Goal: Task Accomplishment & Management: Use online tool/utility

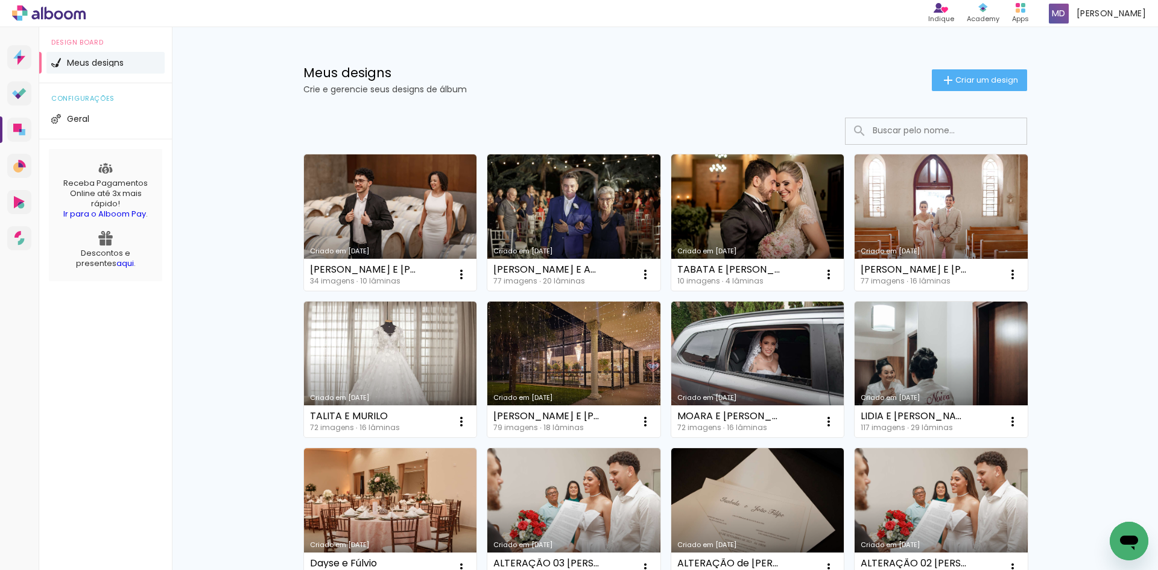
click at [902, 124] on input at bounding box center [953, 130] width 172 height 25
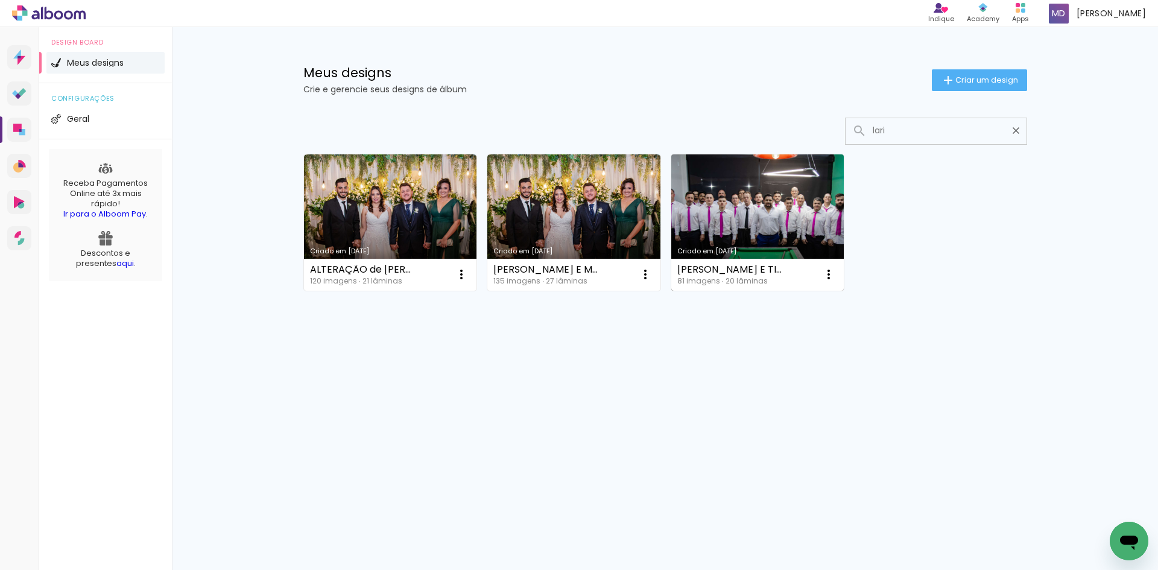
type input "lari"
type paper-input "lari"
click at [775, 206] on link "Criado em [DATE]" at bounding box center [757, 222] width 173 height 136
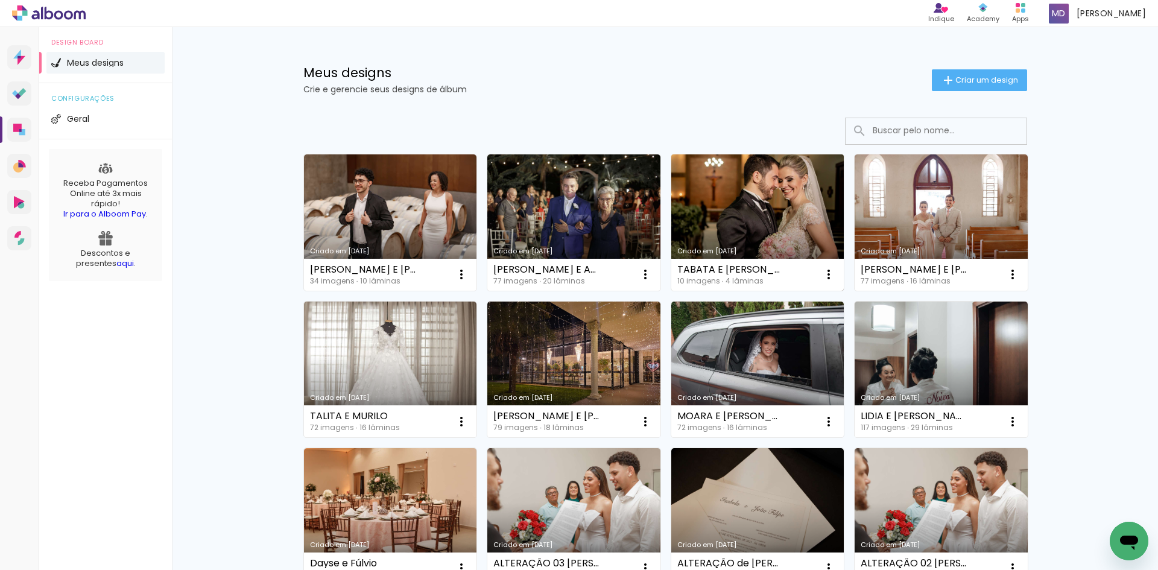
click at [741, 223] on link "Criado em 11/08/25" at bounding box center [757, 222] width 173 height 136
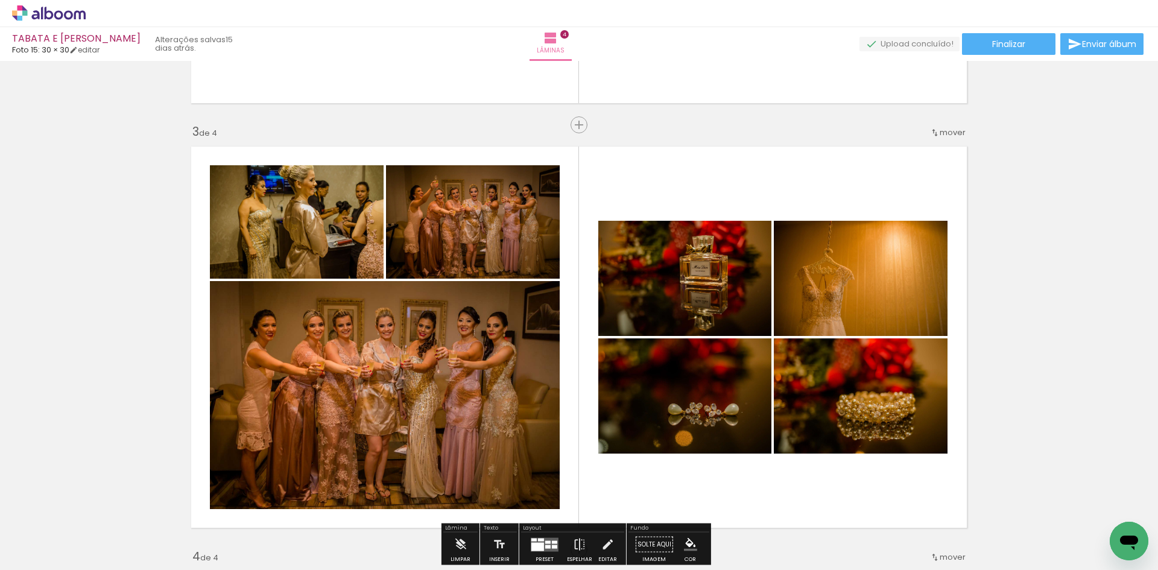
scroll to position [832, 0]
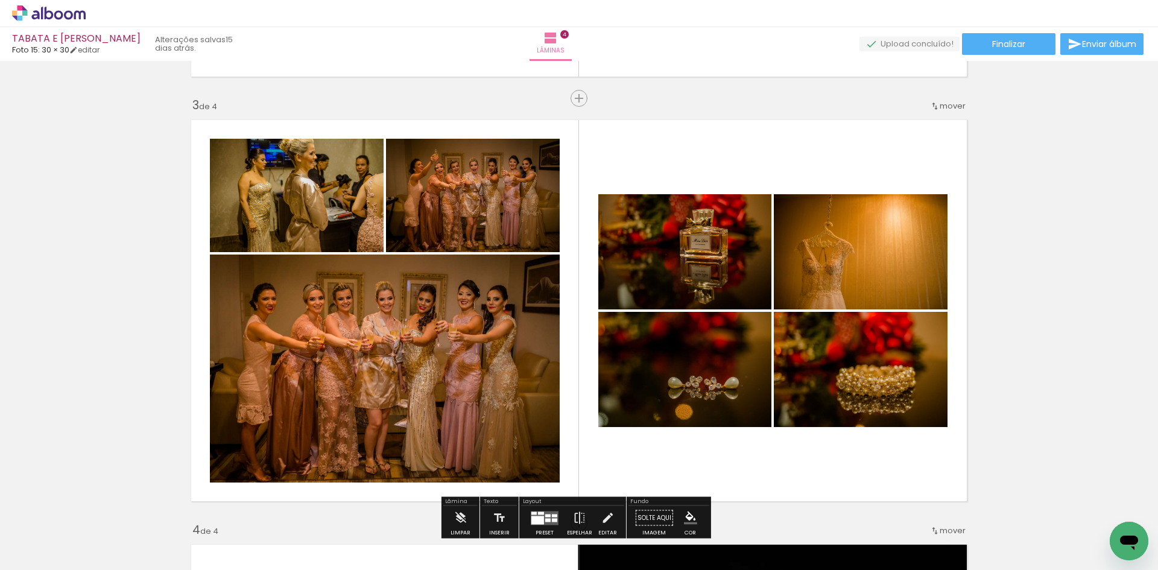
click at [709, 380] on quentale-photo at bounding box center [684, 369] width 173 height 115
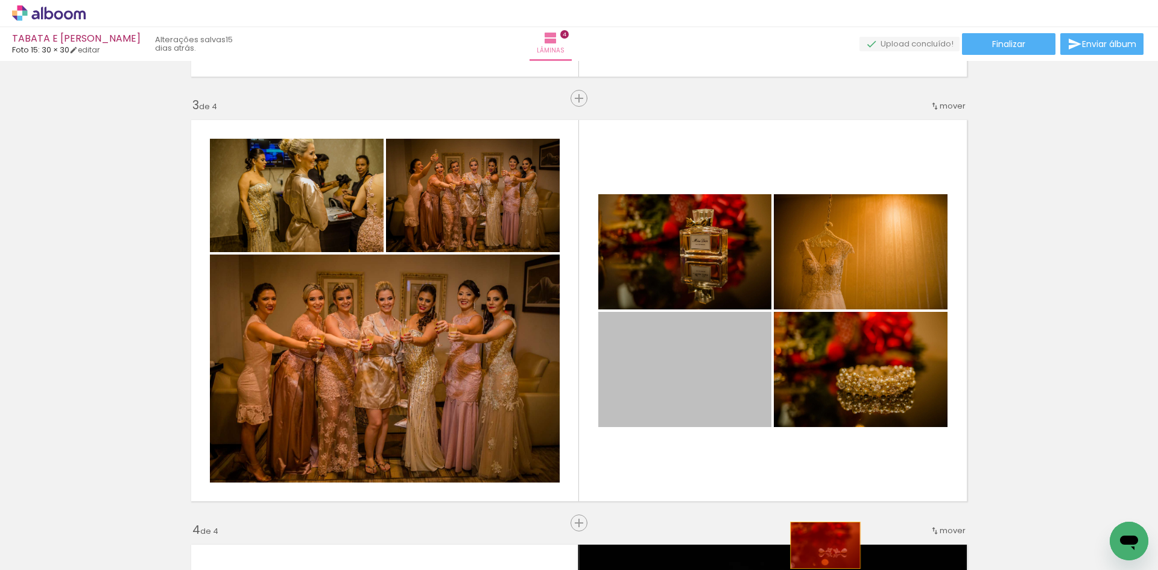
drag, startPoint x: 710, startPoint y: 401, endPoint x: 821, endPoint y: 545, distance: 182.4
click at [821, 545] on quentale-workspace at bounding box center [579, 285] width 1158 height 570
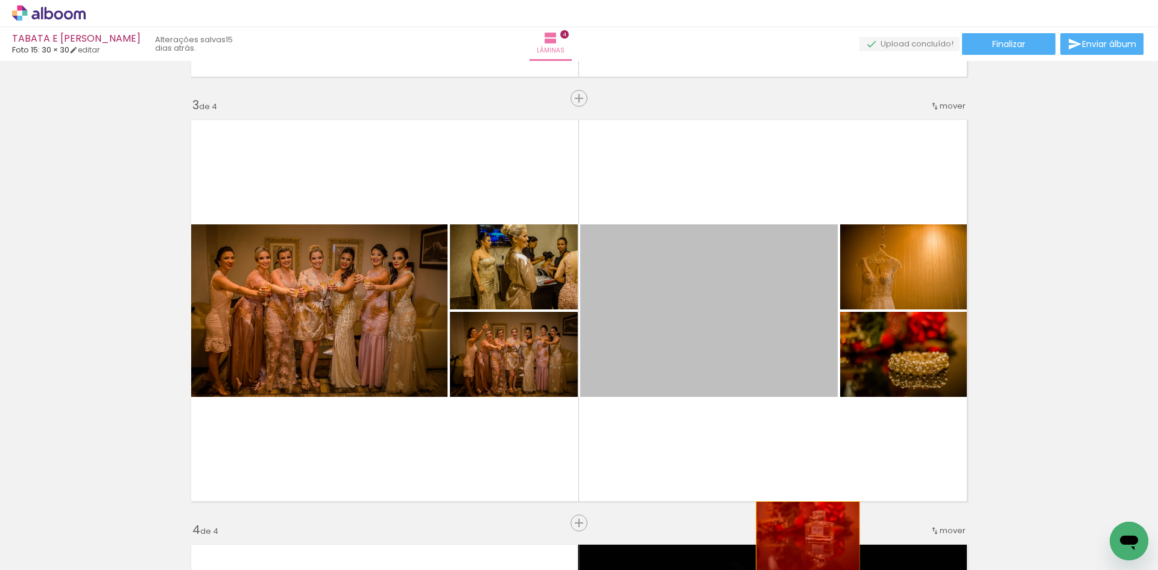
drag, startPoint x: 767, startPoint y: 351, endPoint x: 802, endPoint y: 538, distance: 190.2
click at [802, 538] on quentale-workspace at bounding box center [579, 285] width 1158 height 570
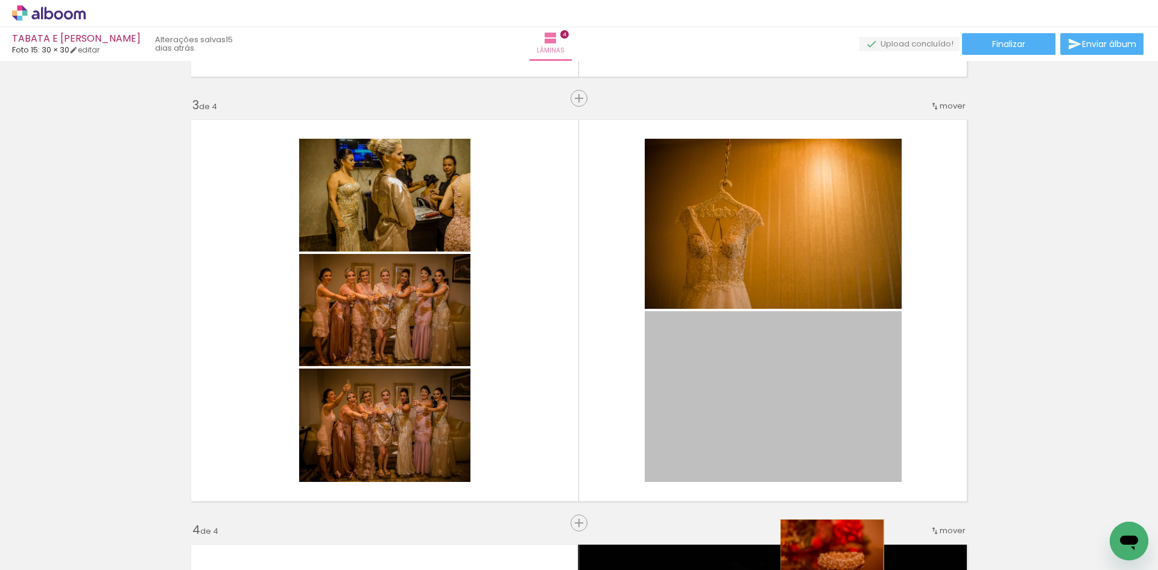
drag, startPoint x: 799, startPoint y: 417, endPoint x: 824, endPoint y: 554, distance: 139.2
click at [824, 554] on quentale-workspace at bounding box center [579, 285] width 1158 height 570
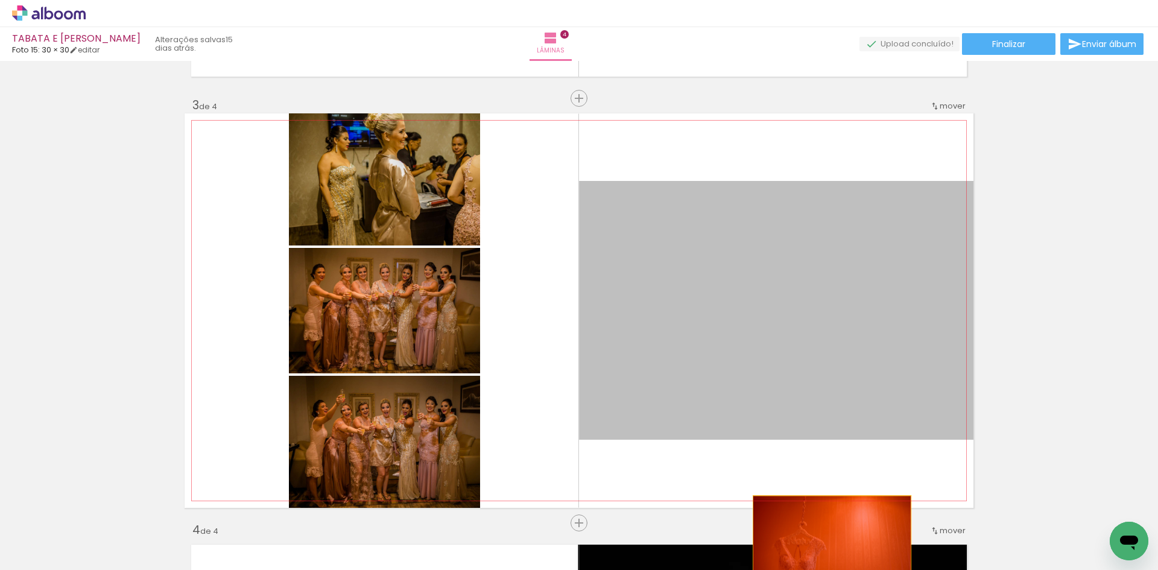
drag, startPoint x: 815, startPoint y: 384, endPoint x: 828, endPoint y: 548, distance: 164.0
click at [828, 548] on quentale-workspace at bounding box center [579, 285] width 1158 height 570
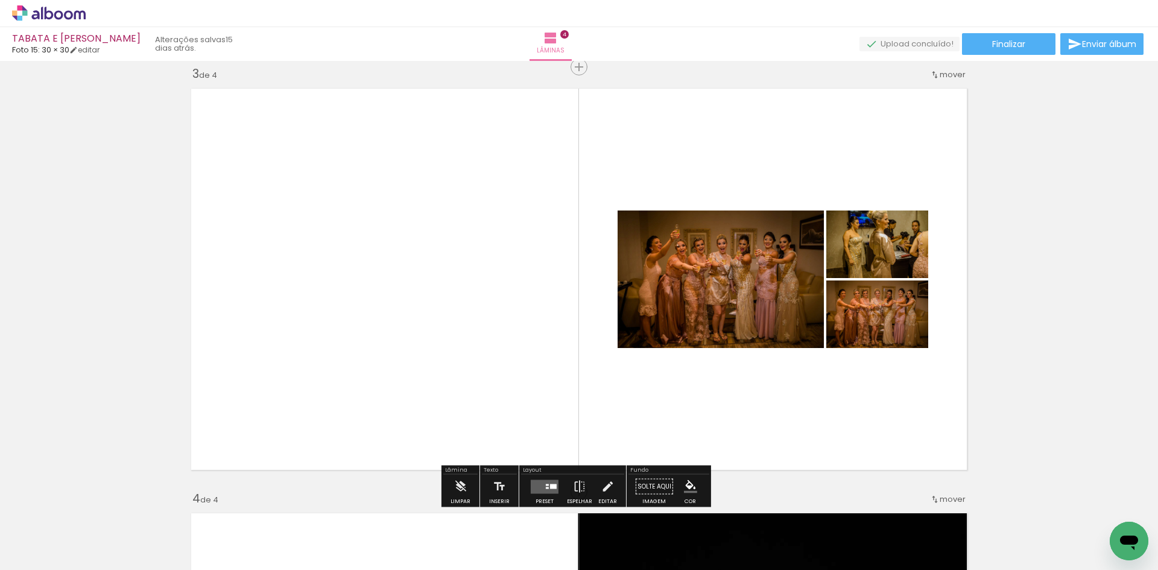
scroll to position [892, 0]
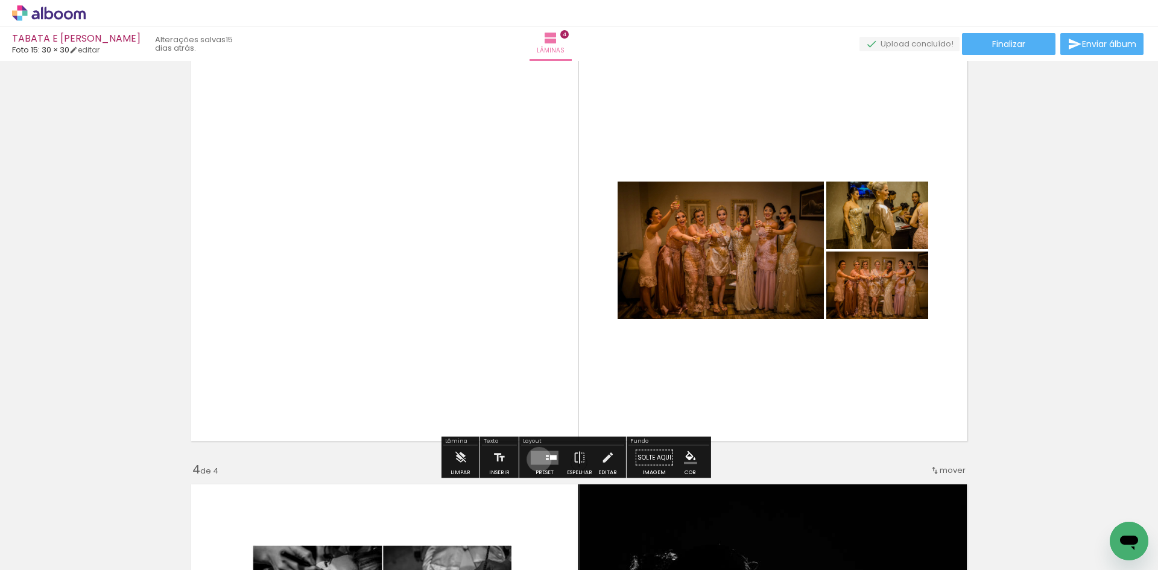
click at [536, 459] on quentale-layouter at bounding box center [545, 458] width 28 height 14
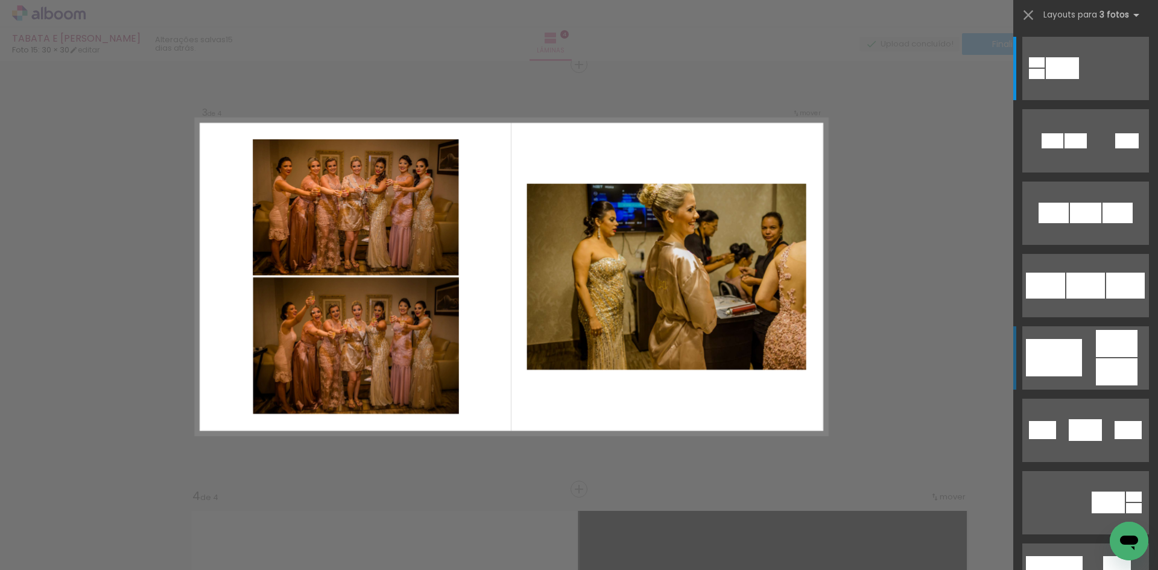
scroll to position [865, 0]
click at [1100, 100] on quentale-layouter at bounding box center [1085, 68] width 127 height 63
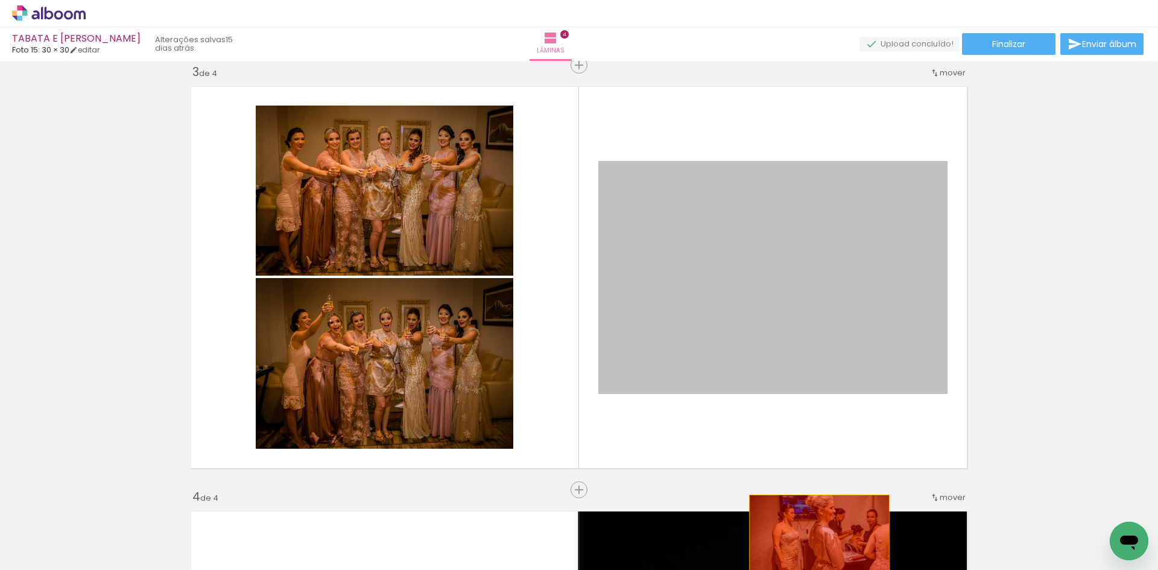
drag, startPoint x: 785, startPoint y: 341, endPoint x: 815, endPoint y: 542, distance: 203.0
click at [815, 542] on quentale-workspace at bounding box center [579, 285] width 1158 height 570
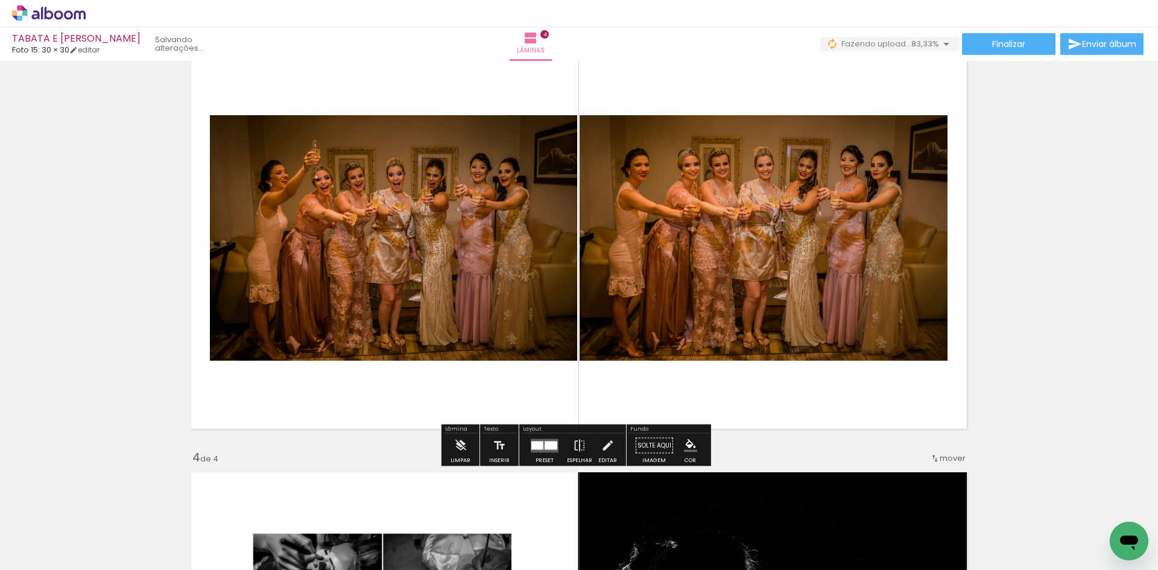
scroll to position [925, 0]
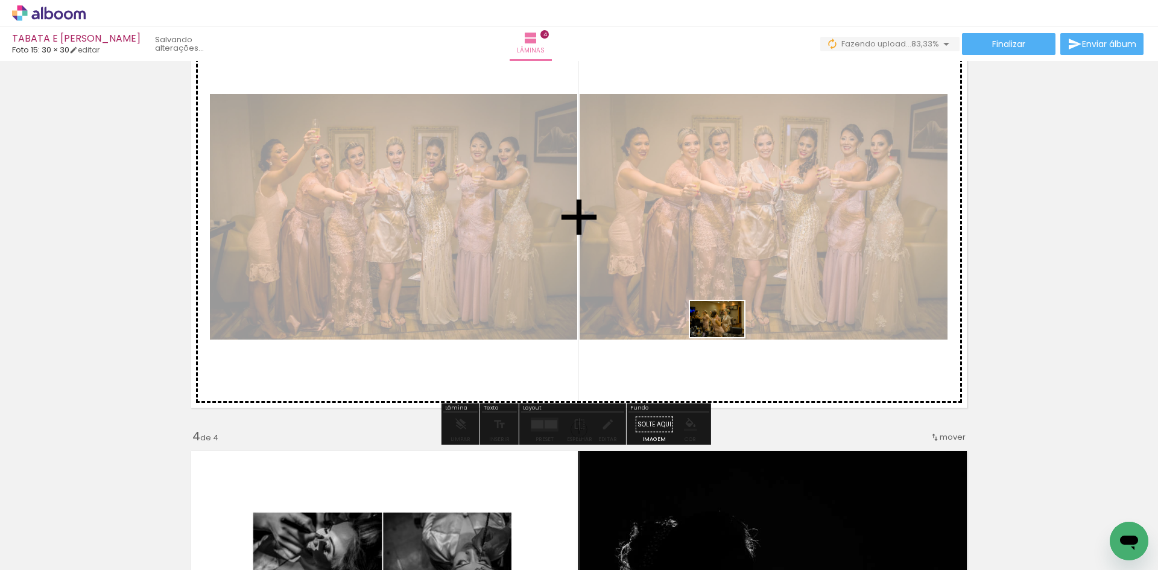
drag, startPoint x: 800, startPoint y: 529, endPoint x: 726, endPoint y: 337, distance: 205.4
click at [726, 337] on quentale-workspace at bounding box center [579, 285] width 1158 height 570
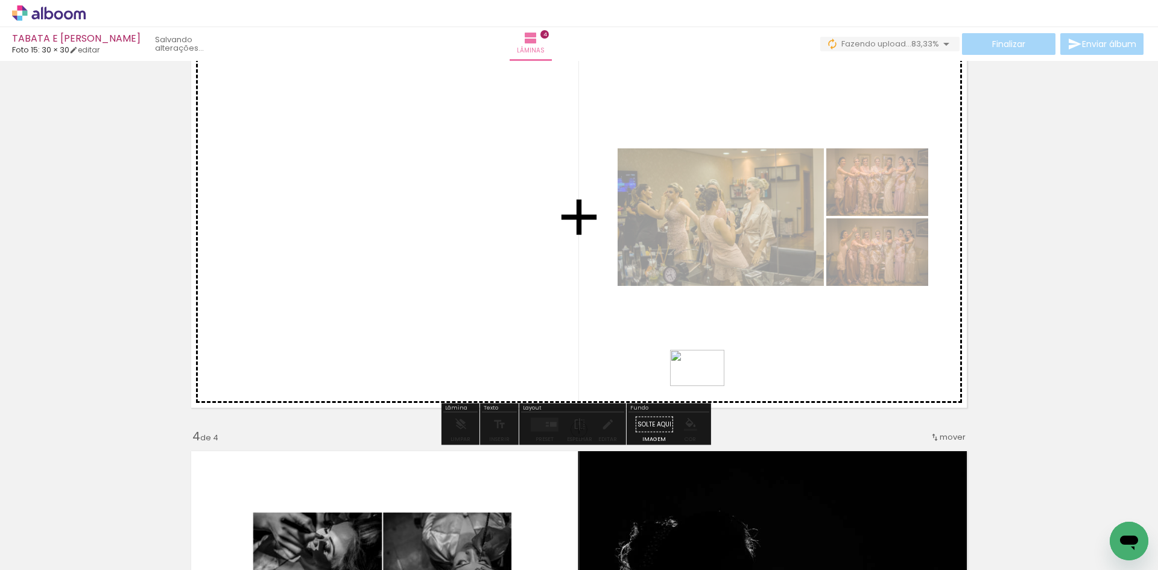
drag, startPoint x: 859, startPoint y: 539, endPoint x: 706, endPoint y: 386, distance: 215.8
click at [706, 386] on quentale-workspace at bounding box center [579, 285] width 1158 height 570
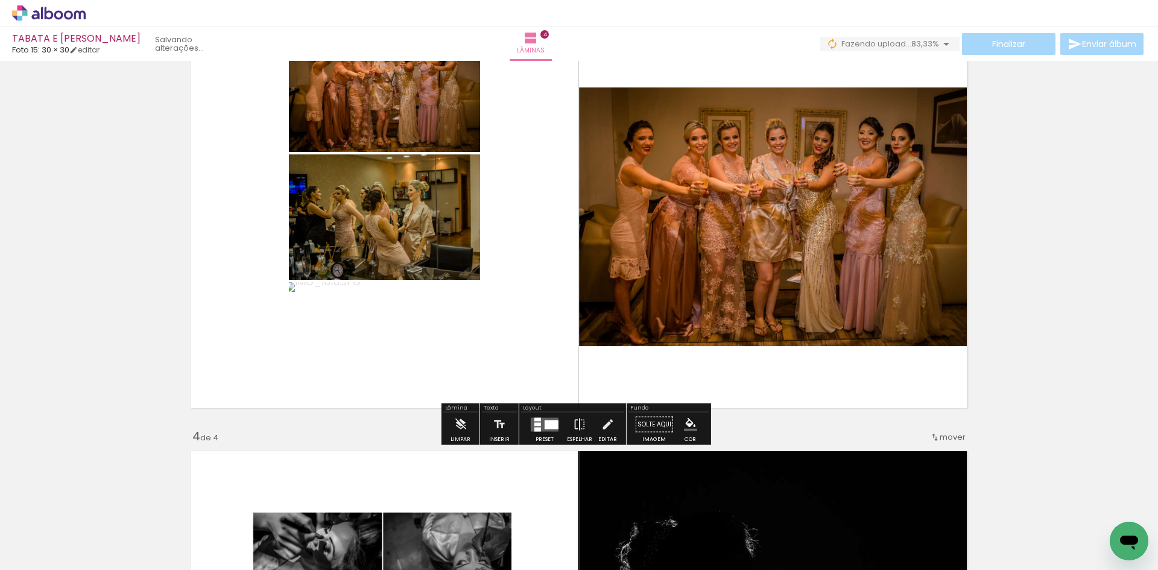
click at [534, 423] on div at bounding box center [537, 424] width 7 height 4
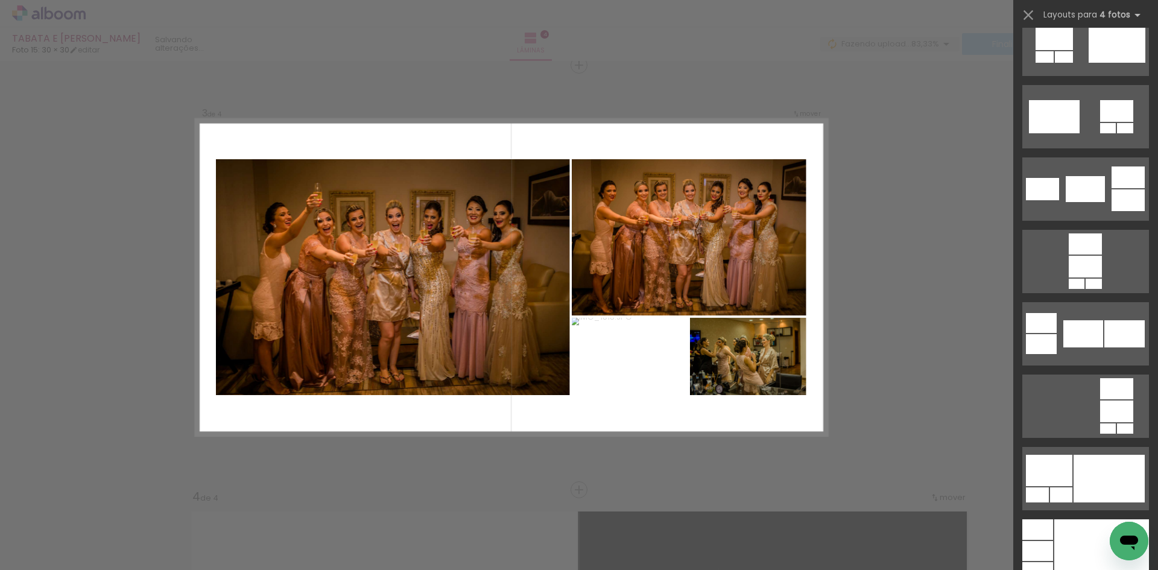
scroll to position [3921, 0]
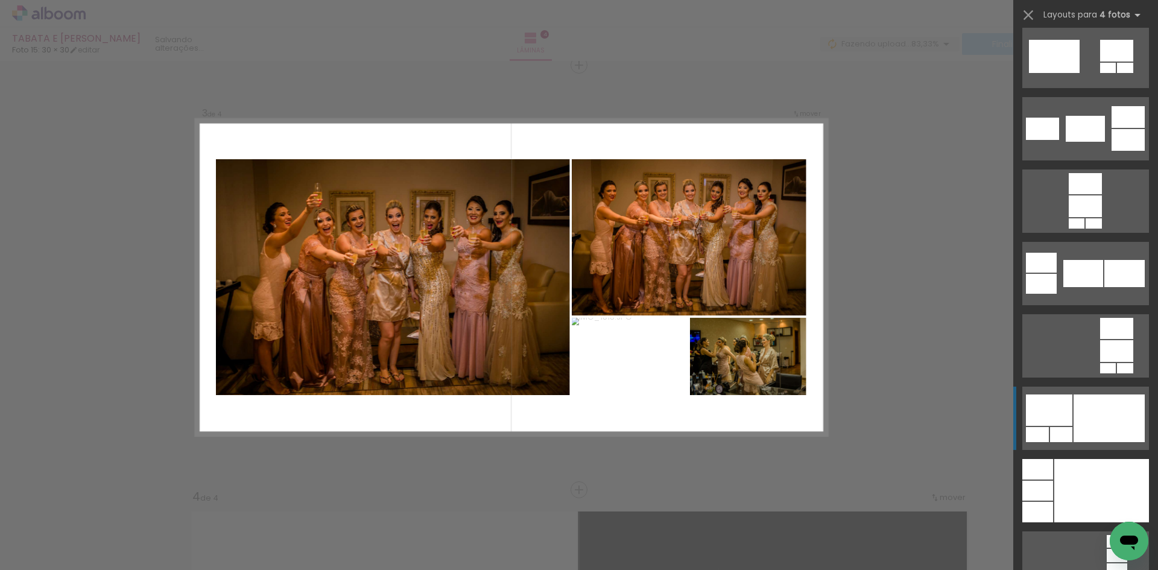
click at [1084, 142] on div at bounding box center [1085, 129] width 39 height 26
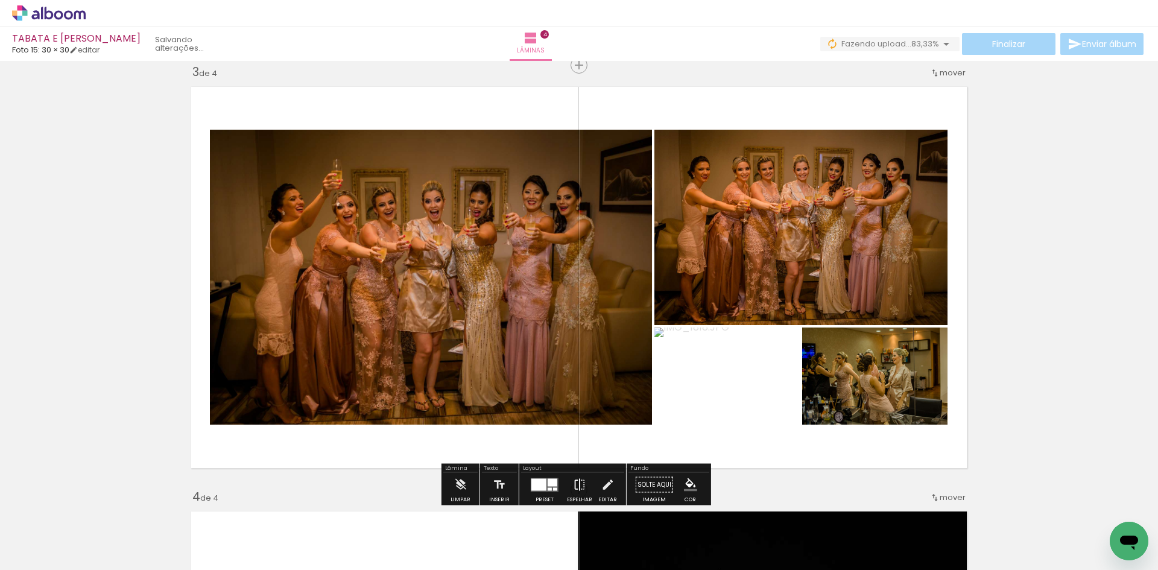
click at [576, 483] on iron-icon at bounding box center [579, 485] width 13 height 24
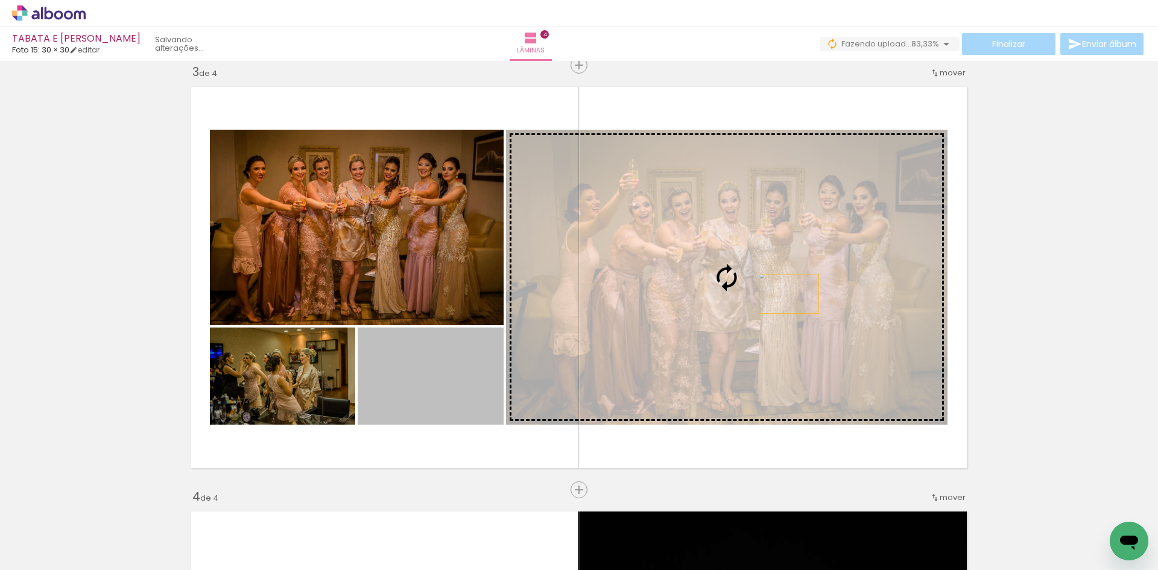
drag, startPoint x: 428, startPoint y: 388, endPoint x: 785, endPoint y: 294, distance: 369.4
click at [0, 0] on slot at bounding box center [0, 0] width 0 height 0
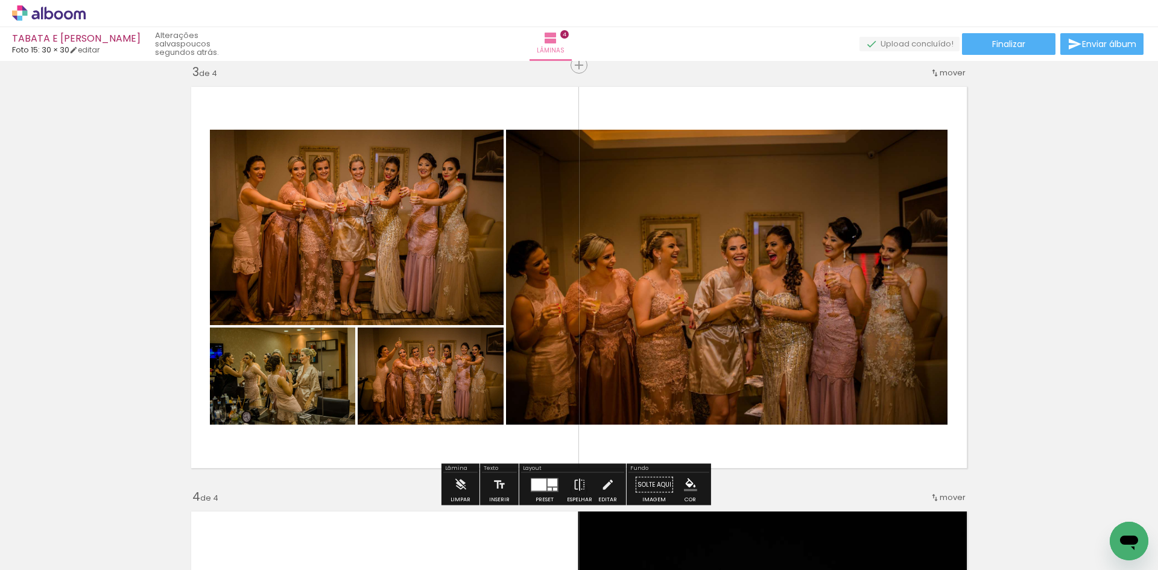
click at [539, 480] on div at bounding box center [538, 484] width 15 height 12
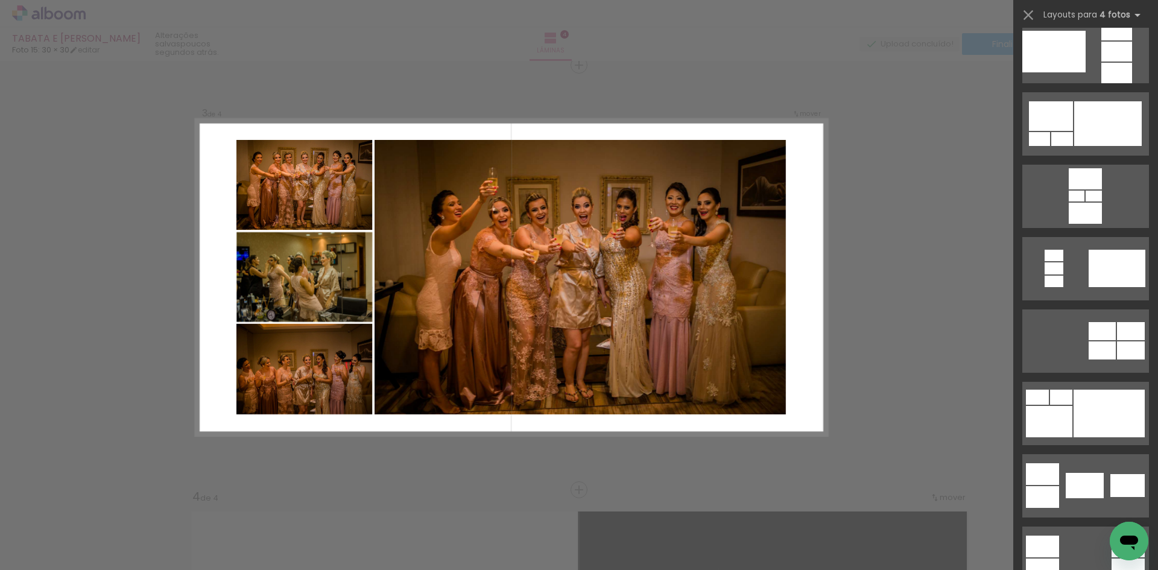
scroll to position [0, 0]
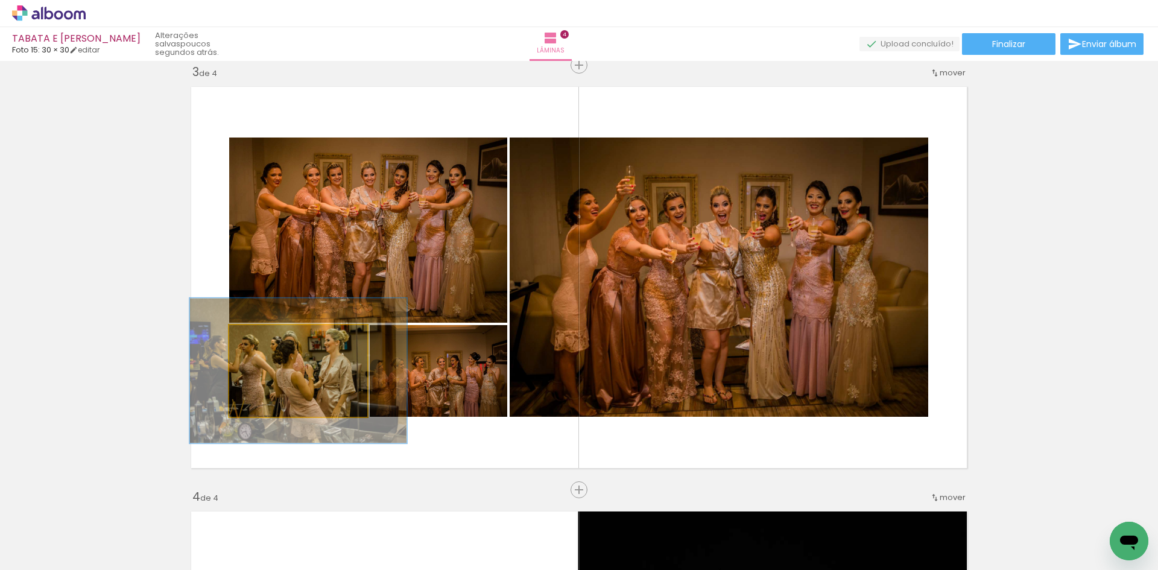
drag, startPoint x: 264, startPoint y: 337, endPoint x: 277, endPoint y: 338, distance: 13.4
click at [277, 338] on div at bounding box center [282, 337] width 11 height 11
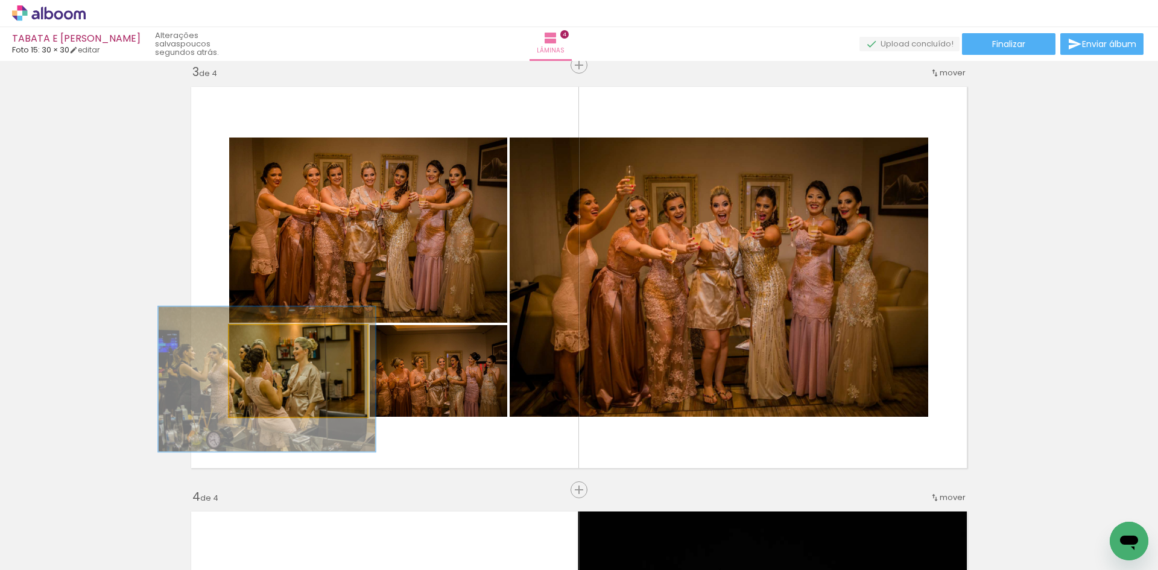
drag, startPoint x: 331, startPoint y: 398, endPoint x: 305, endPoint y: 408, distance: 27.9
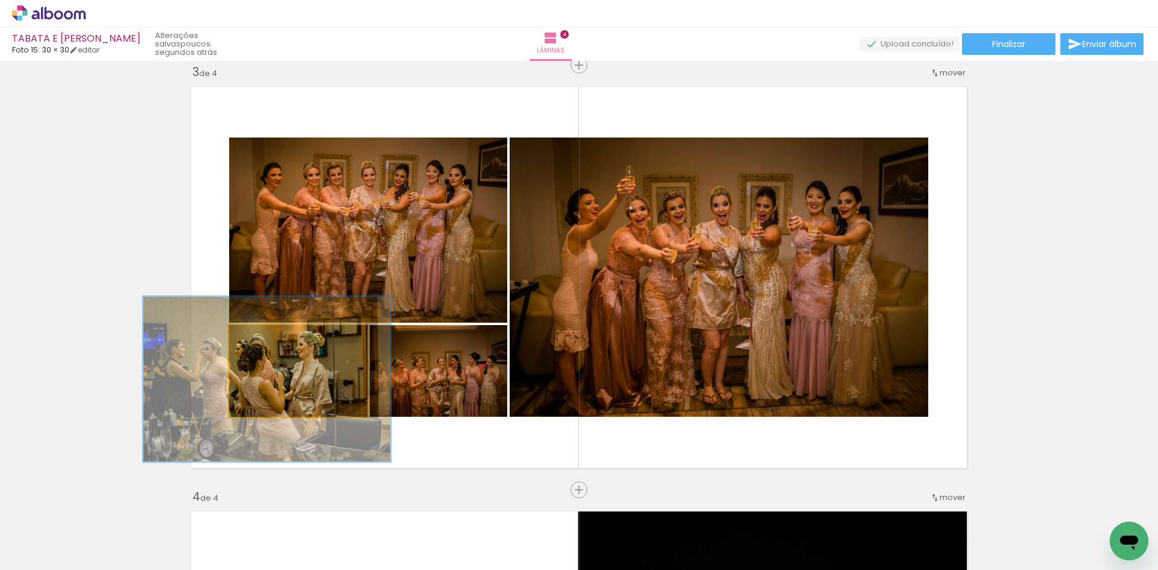
drag, startPoint x: 284, startPoint y: 338, endPoint x: 294, endPoint y: 341, distance: 10.3
type paper-slider "179"
click at [294, 341] on div at bounding box center [294, 337] width 19 height 19
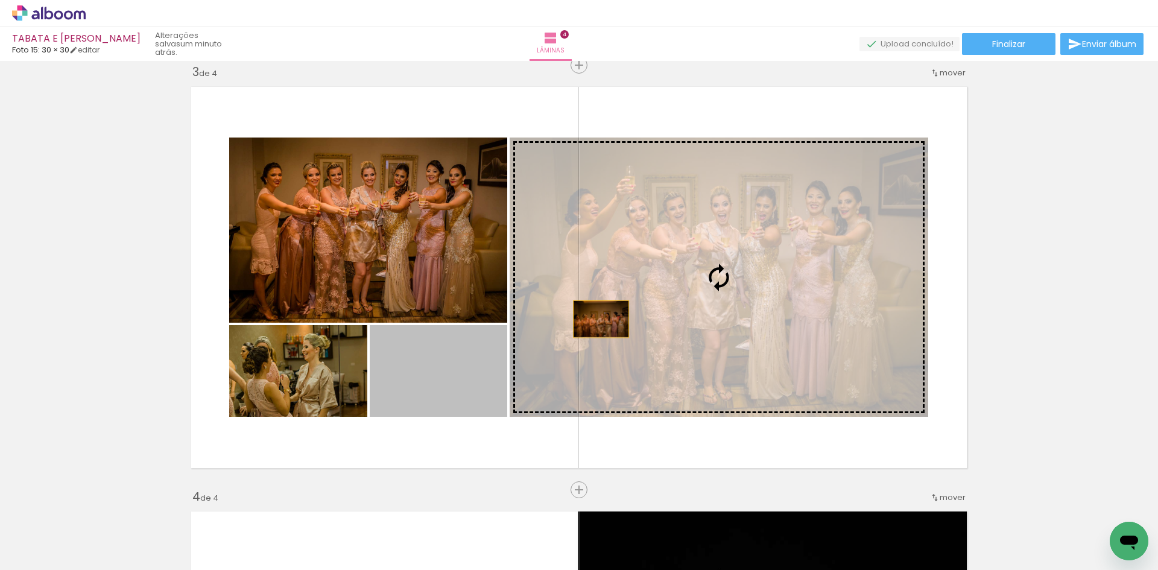
drag, startPoint x: 436, startPoint y: 388, endPoint x: 597, endPoint y: 319, distance: 175.1
click at [0, 0] on slot at bounding box center [0, 0] width 0 height 0
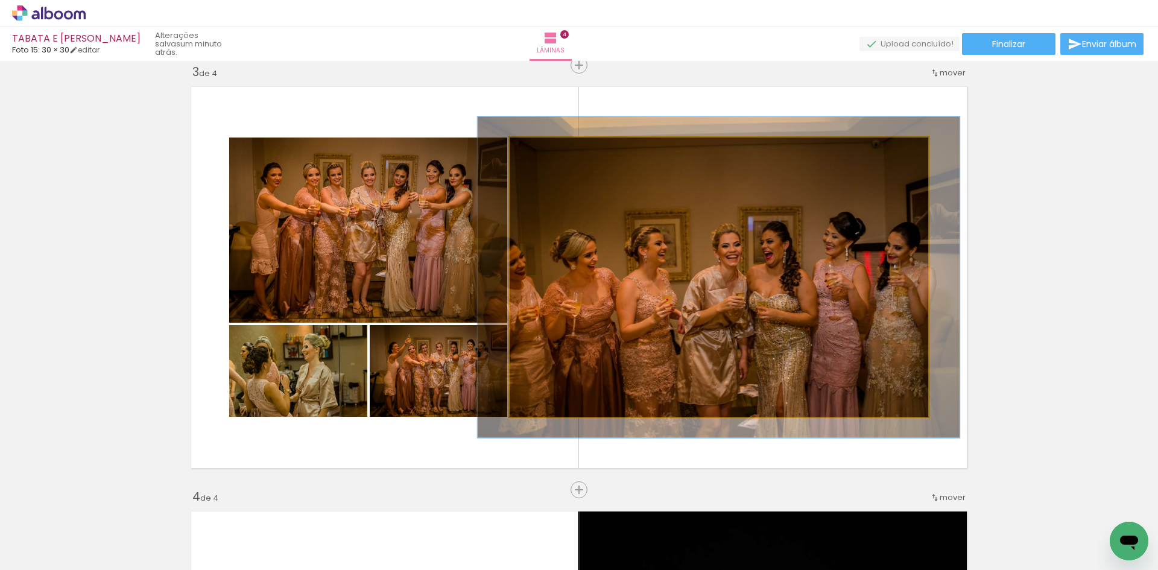
click at [543, 151] on div at bounding box center [544, 150] width 11 height 11
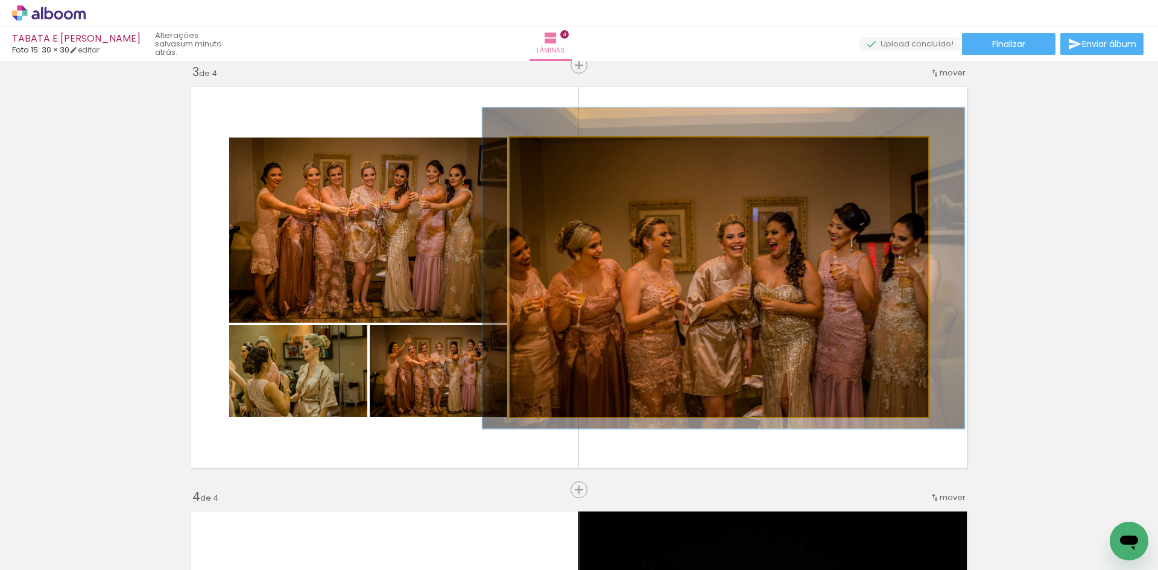
drag, startPoint x: 673, startPoint y: 284, endPoint x: 673, endPoint y: 276, distance: 7.9
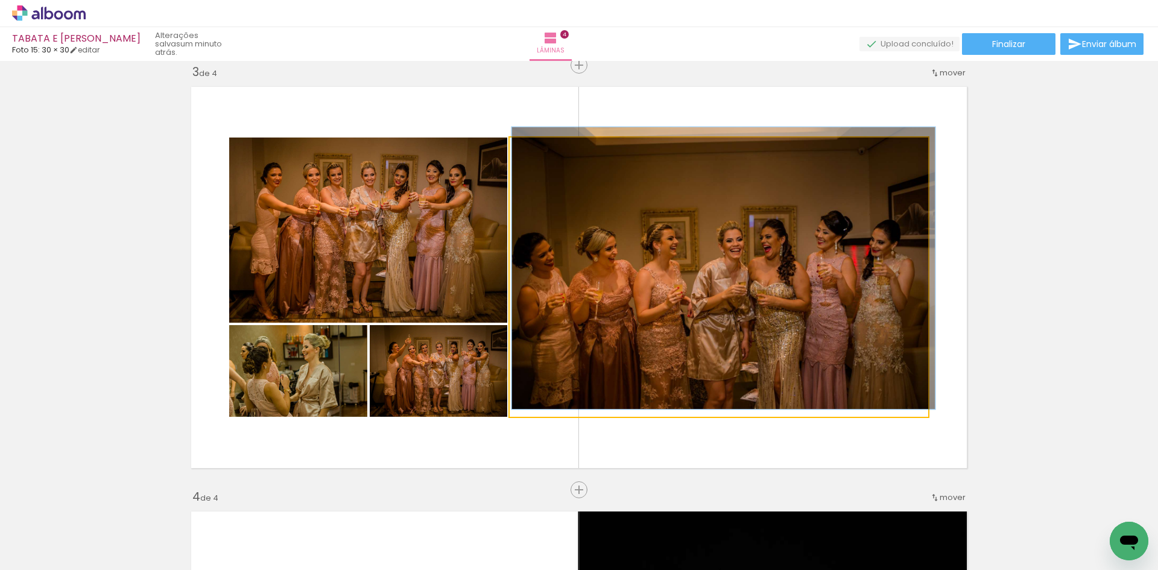
click at [536, 152] on div at bounding box center [538, 150] width 11 height 11
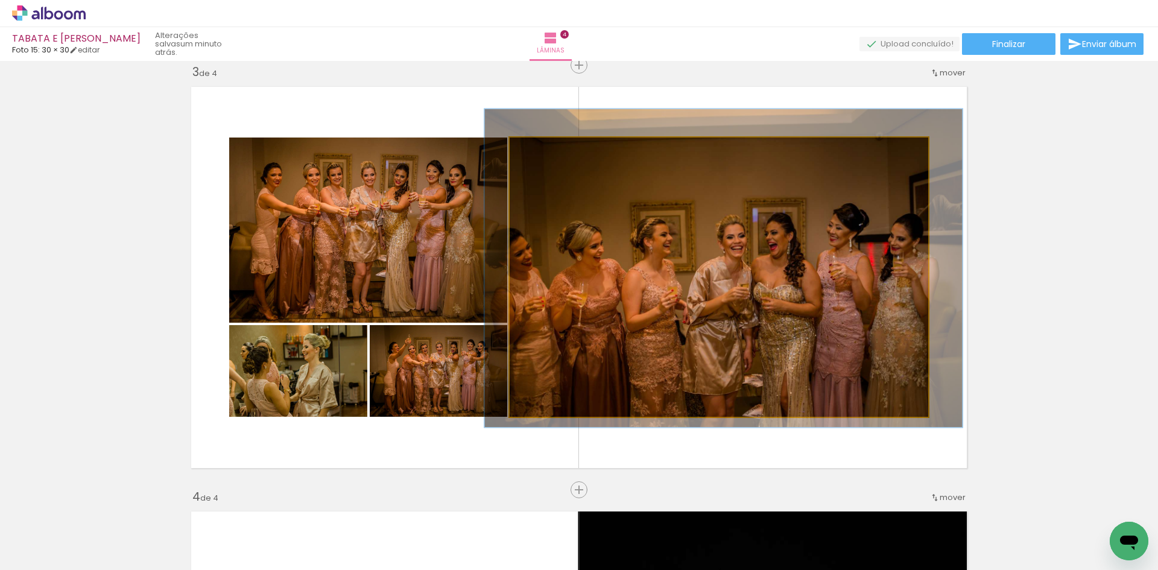
drag, startPoint x: 534, startPoint y: 154, endPoint x: 540, endPoint y: 155, distance: 6.1
type paper-slider "114"
click at [540, 155] on div at bounding box center [544, 150] width 19 height 19
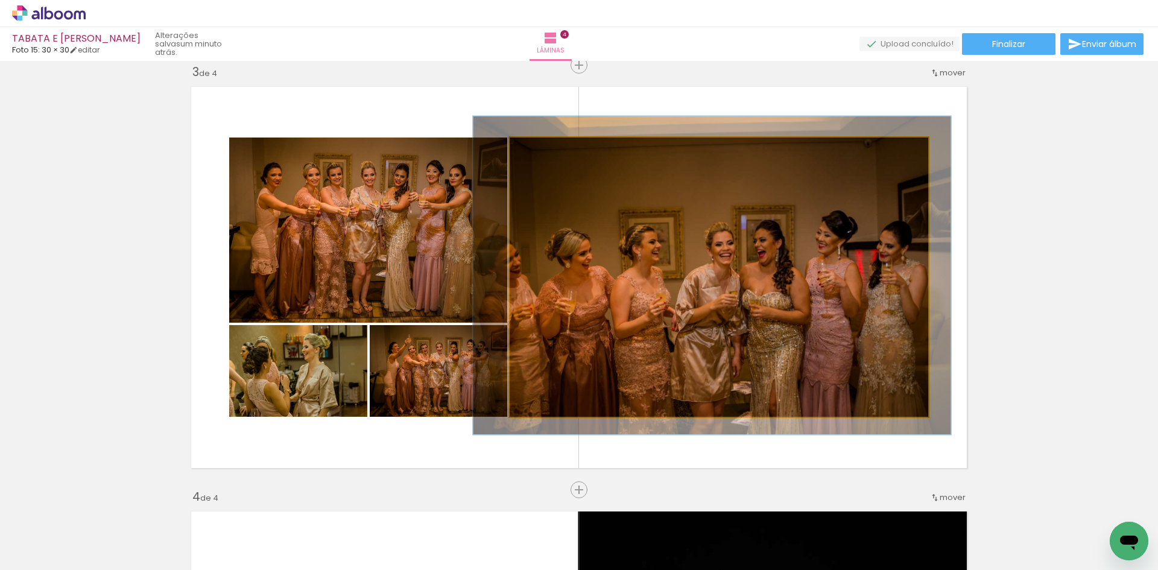
drag, startPoint x: 718, startPoint y: 285, endPoint x: 709, endPoint y: 291, distance: 10.6
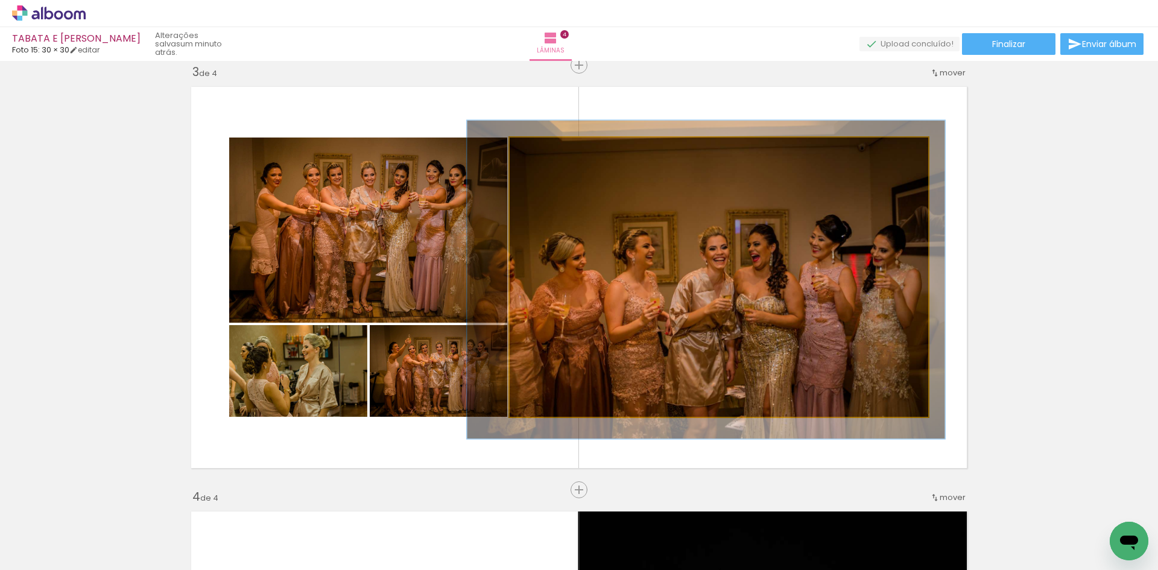
drag, startPoint x: 691, startPoint y: 262, endPoint x: 686, endPoint y: 267, distance: 7.3
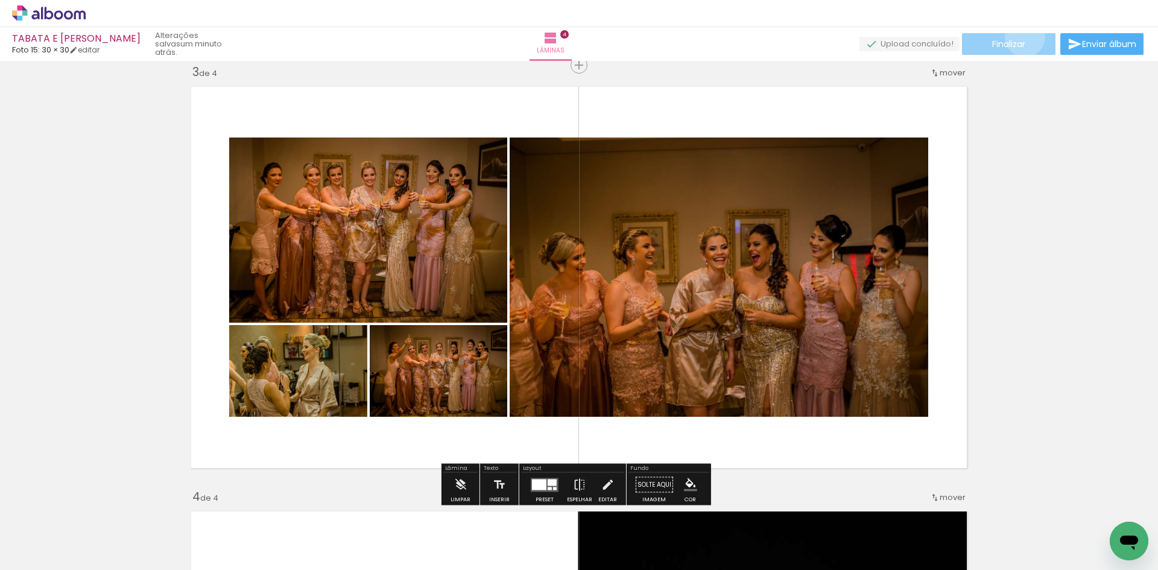
click at [1021, 37] on paper-button "Finalizar" at bounding box center [1008, 44] width 93 height 22
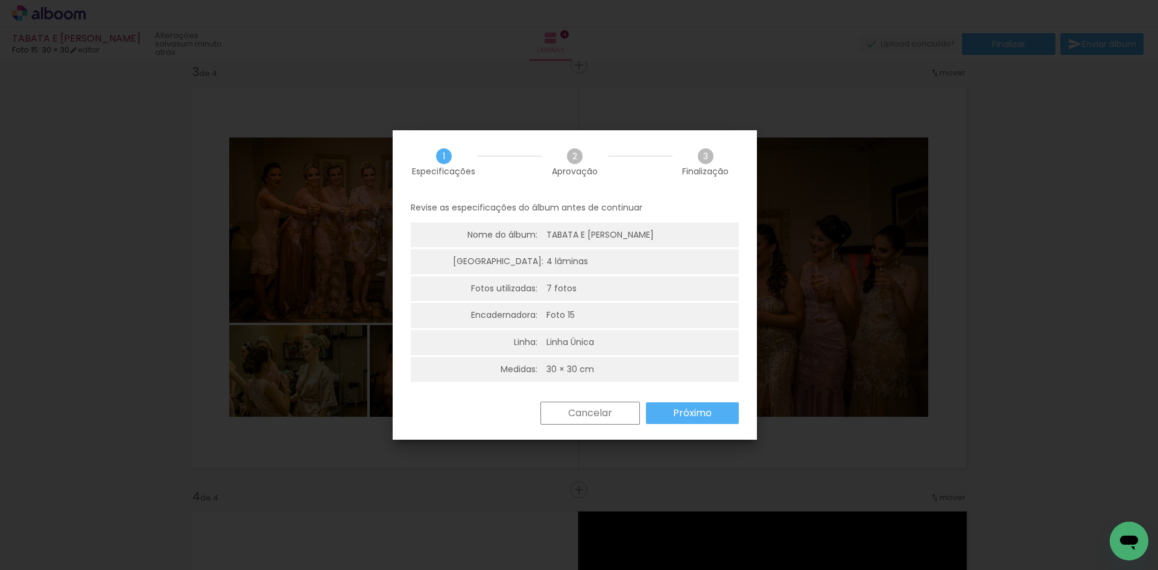
click at [0, 0] on slot "Cancelar" at bounding box center [0, 0] width 0 height 0
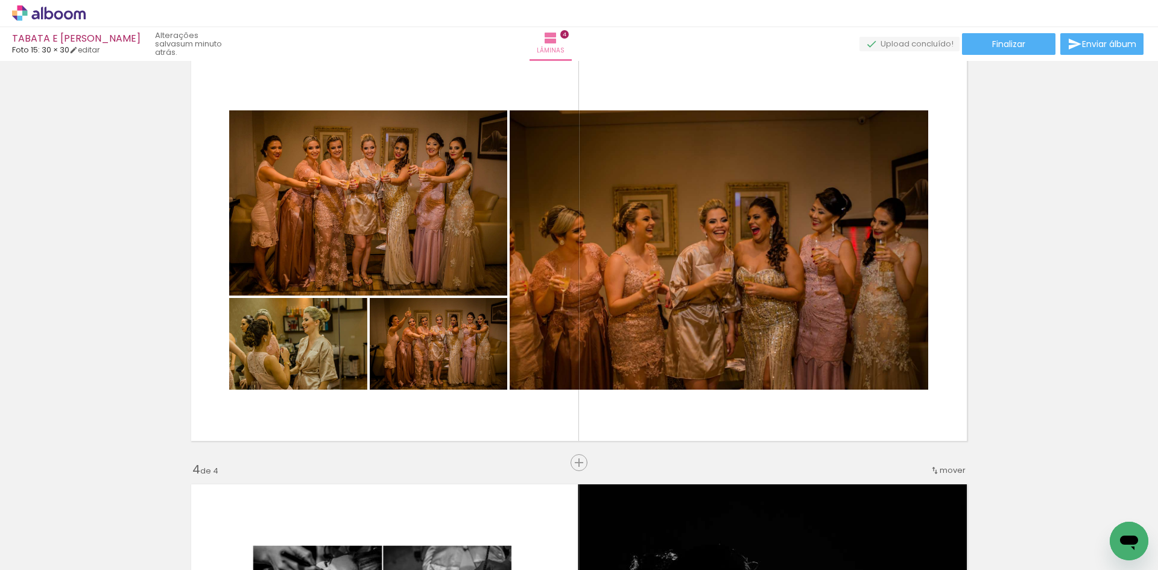
scroll to position [865, 0]
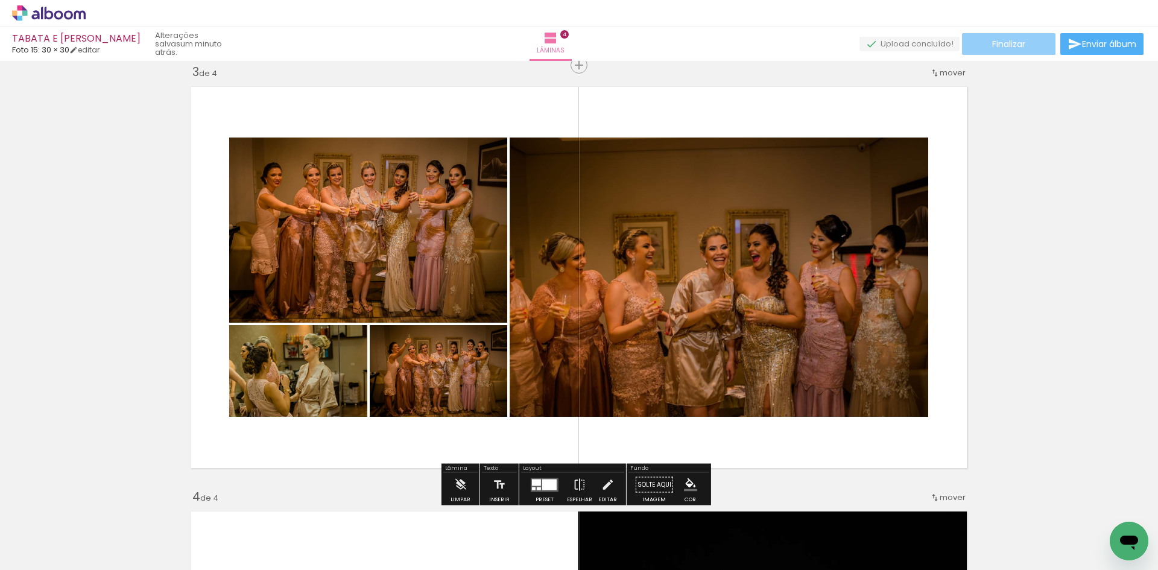
click at [1005, 43] on span "Finalizar" at bounding box center [1008, 44] width 33 height 8
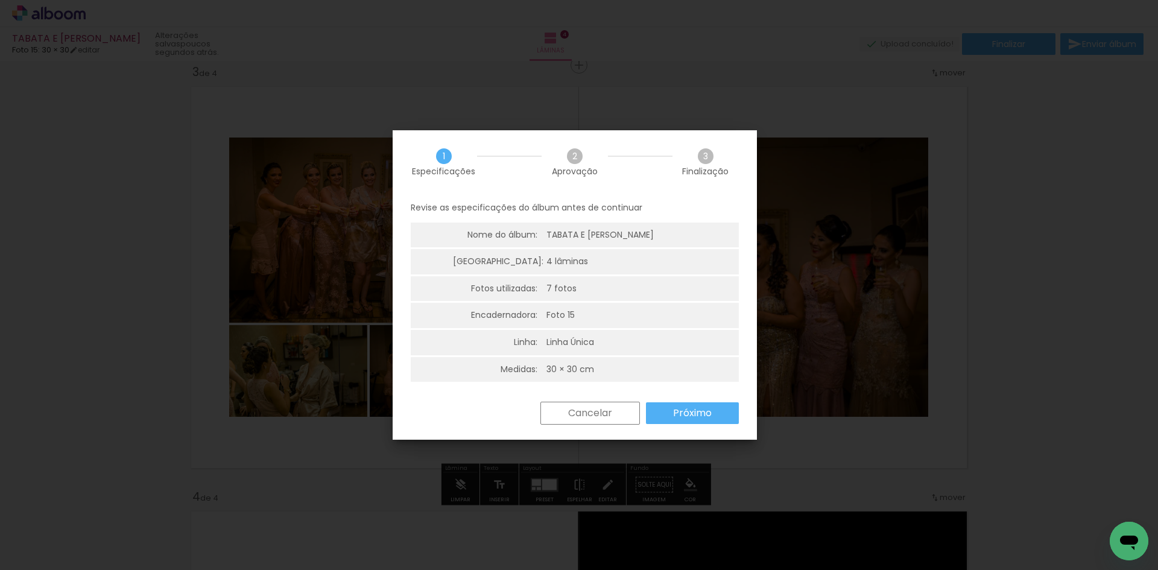
click at [0, 0] on slot "Próximo" at bounding box center [0, 0] width 0 height 0
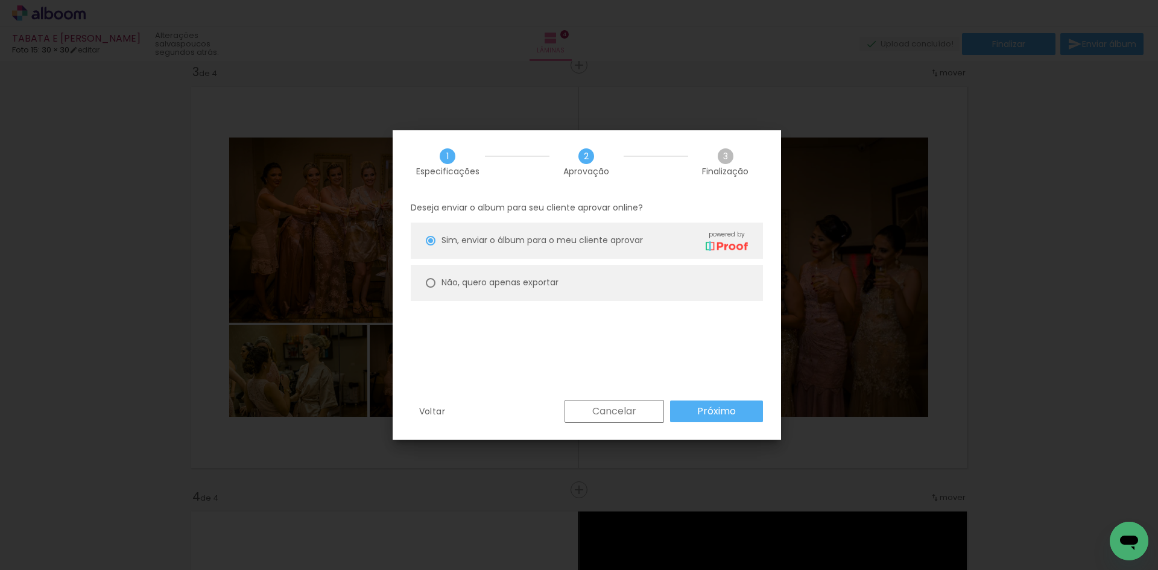
click at [434, 246] on div at bounding box center [431, 241] width 10 height 10
type paper-radio-button "on"
click at [0, 0] on slot "Próximo" at bounding box center [0, 0] width 0 height 0
type input "Alta, 300 DPI"
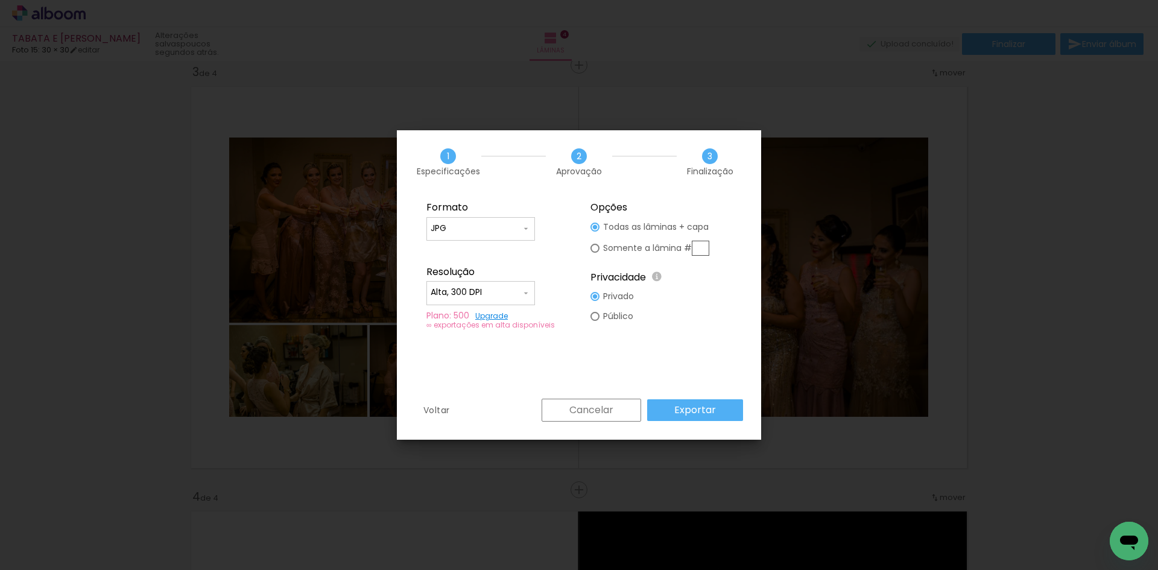
click at [698, 247] on input "text" at bounding box center [700, 248] width 17 height 15
type paper-radio-button "on"
type input "3"
click at [0, 0] on slot "Exportar" at bounding box center [0, 0] width 0 height 0
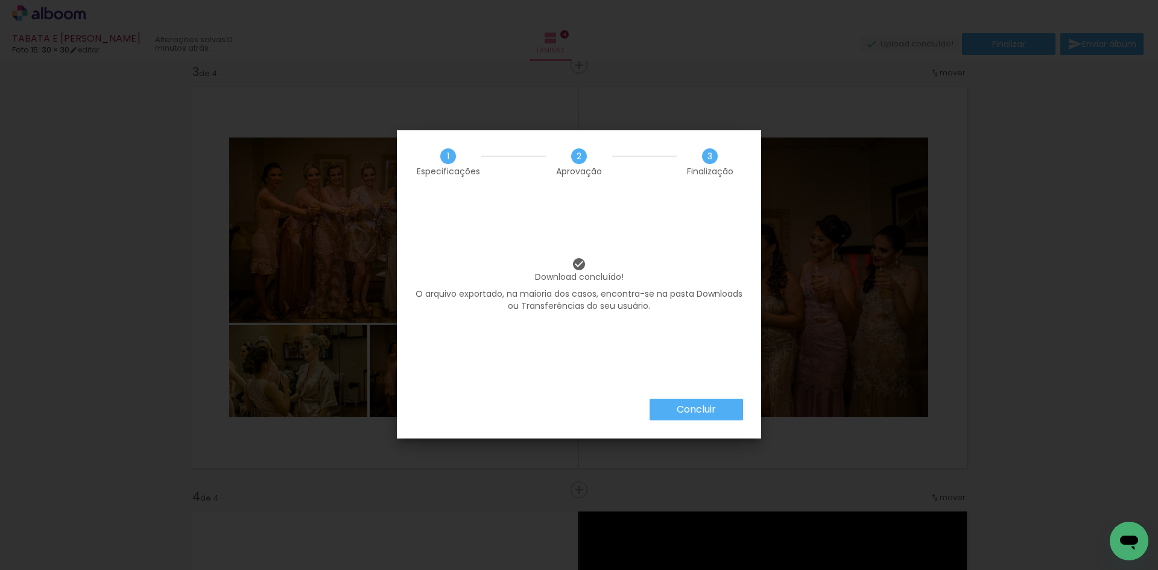
click at [0, 0] on slot "Concluir" at bounding box center [0, 0] width 0 height 0
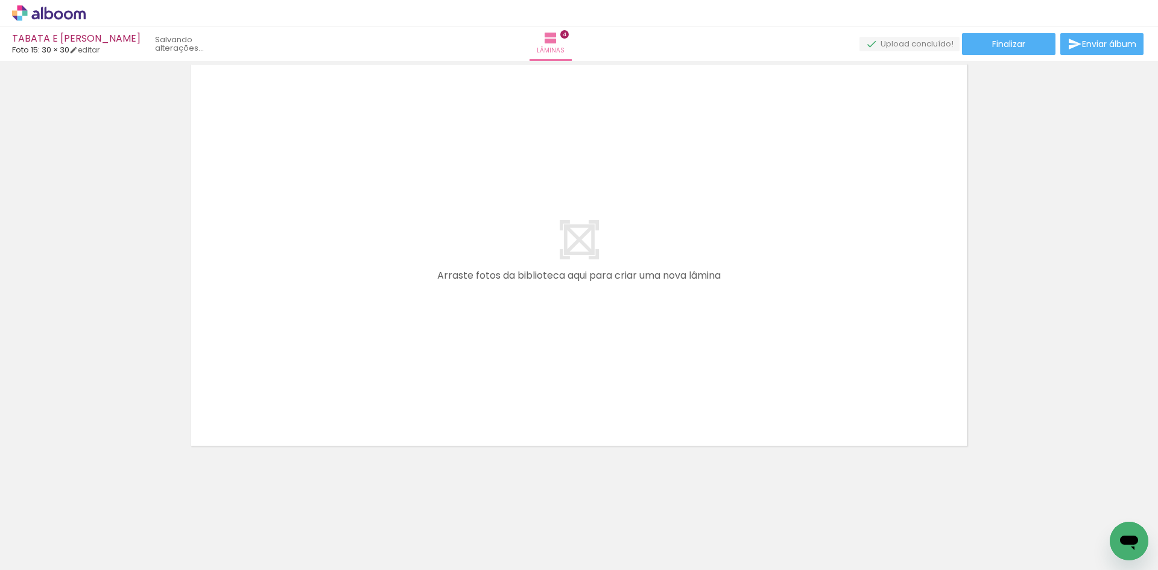
scroll to position [0, 0]
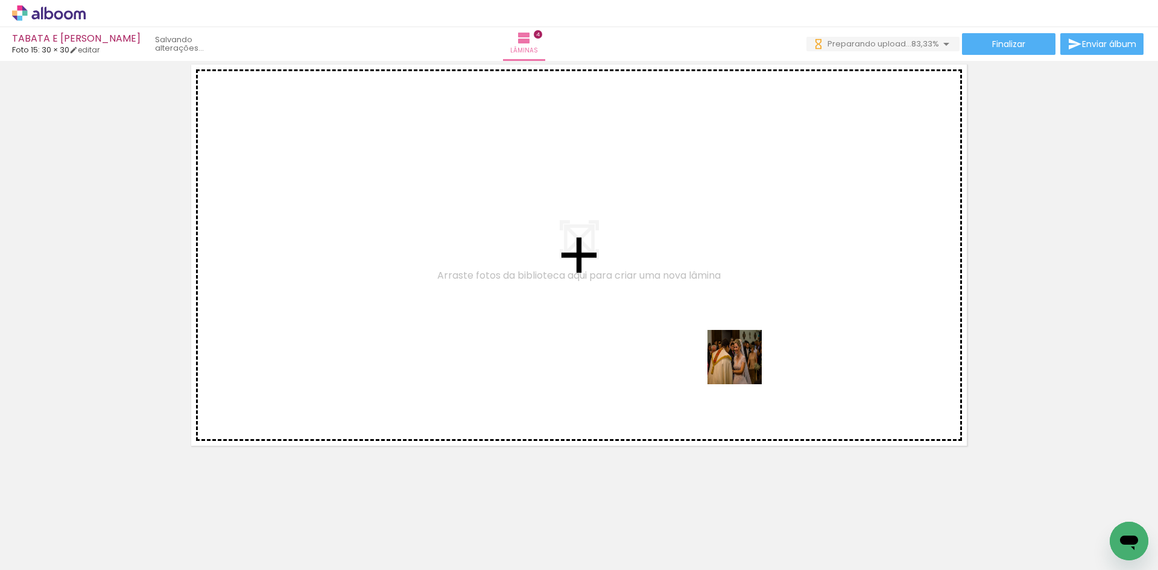
drag, startPoint x: 940, startPoint y: 536, endPoint x: 744, endPoint y: 366, distance: 260.0
click at [744, 366] on quentale-workspace at bounding box center [579, 285] width 1158 height 570
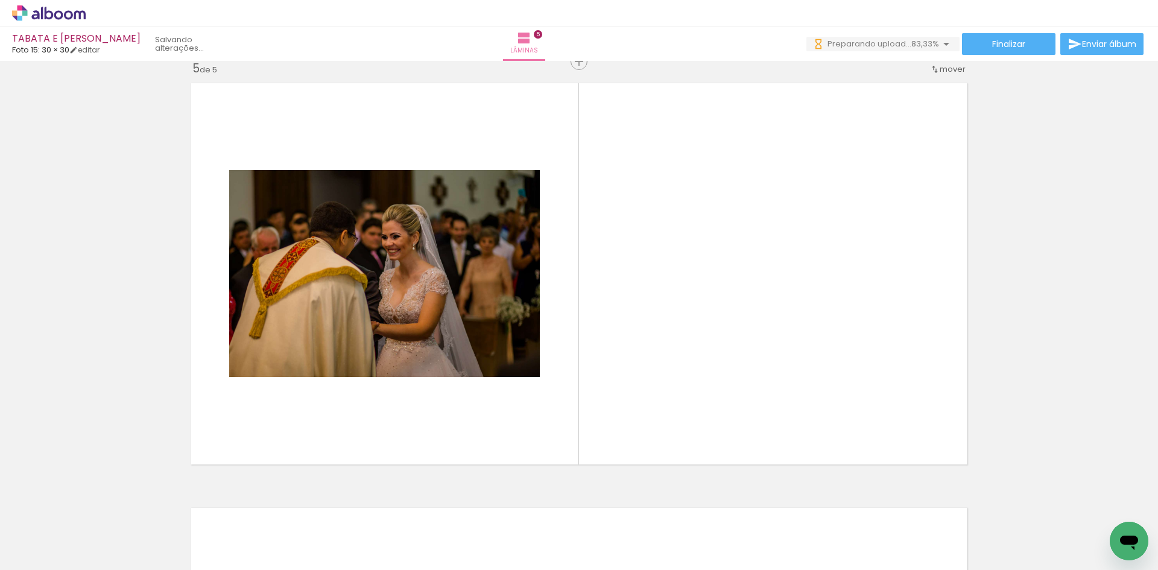
scroll to position [1714, 0]
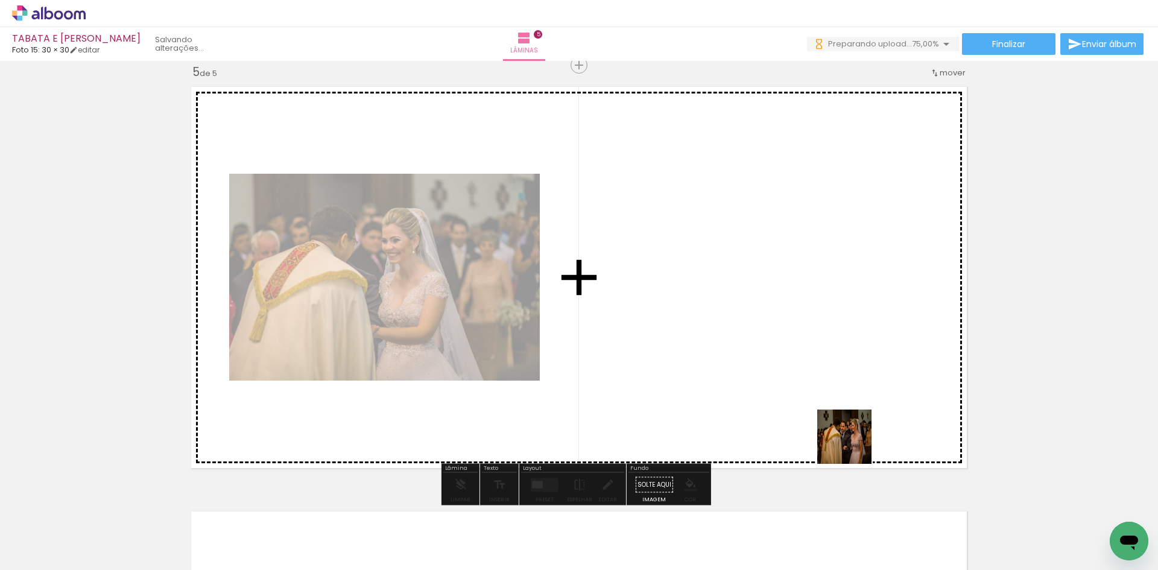
drag, startPoint x: 1007, startPoint y: 541, endPoint x: 999, endPoint y: 484, distance: 57.8
click at [753, 366] on quentale-workspace at bounding box center [579, 285] width 1158 height 570
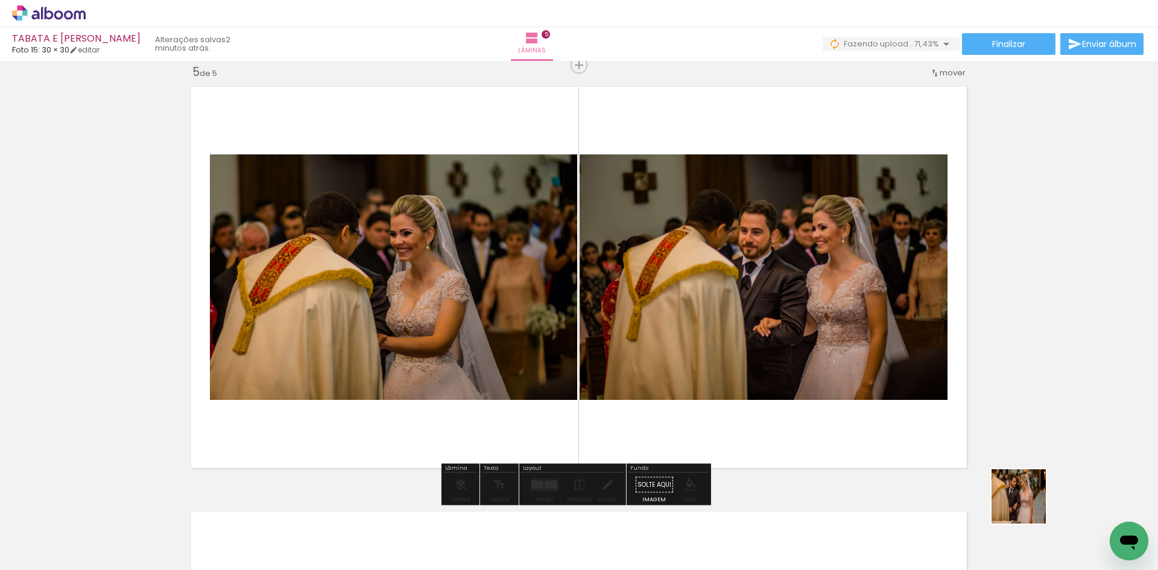
drag, startPoint x: 1080, startPoint y: 537, endPoint x: 917, endPoint y: 495, distance: 168.1
click at [843, 405] on quentale-workspace at bounding box center [579, 285] width 1158 height 570
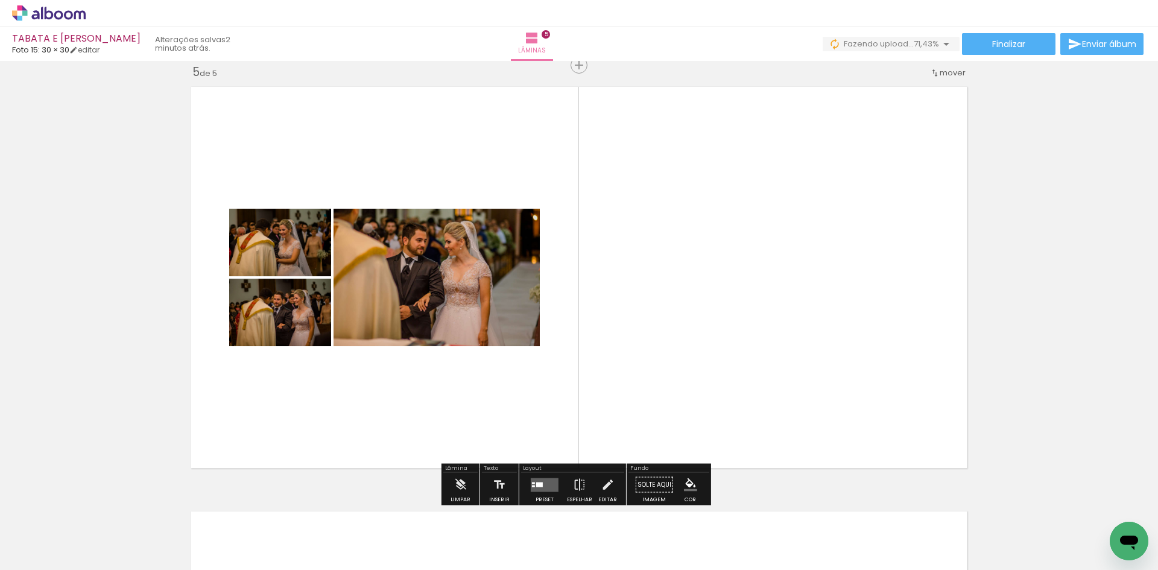
scroll to position [0, 346]
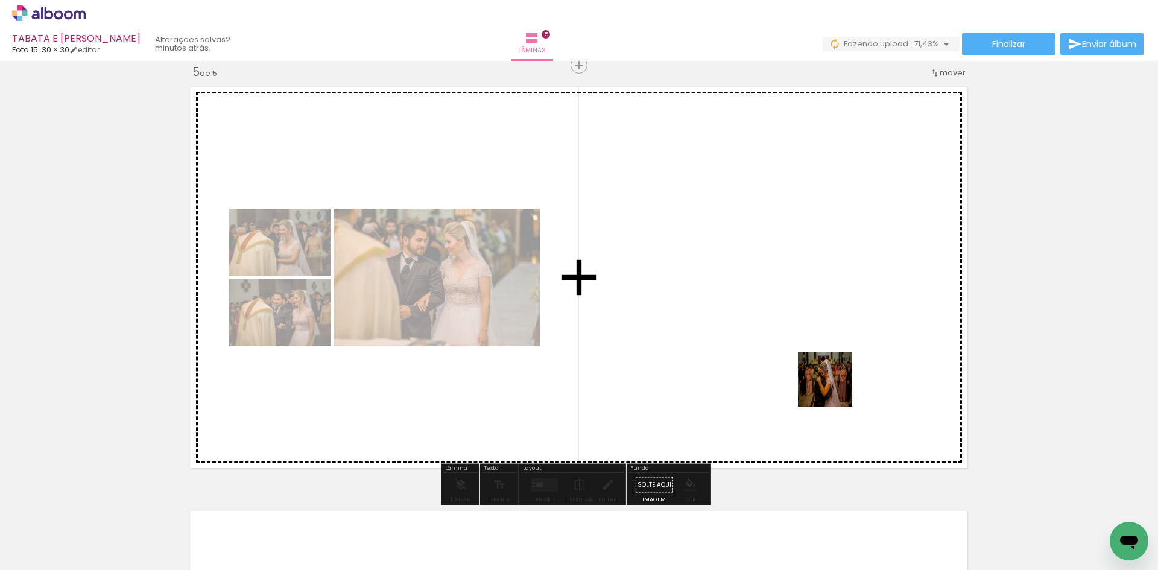
drag, startPoint x: 790, startPoint y: 533, endPoint x: 834, endPoint y: 388, distance: 150.7
click at [834, 388] on quentale-workspace at bounding box center [579, 285] width 1158 height 570
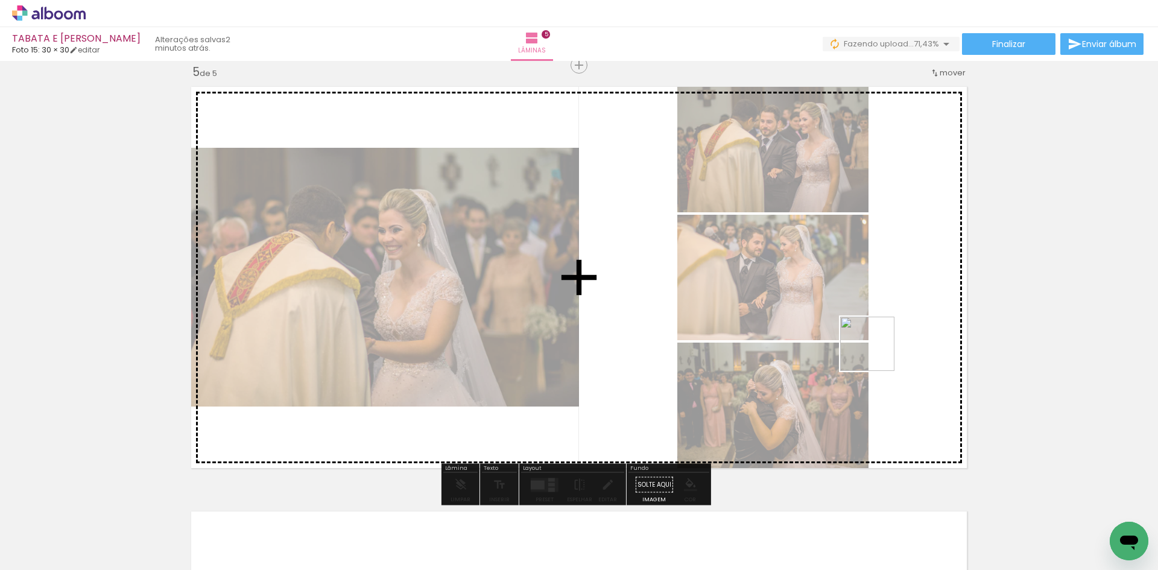
drag, startPoint x: 861, startPoint y: 533, endPoint x: 876, endPoint y: 353, distance: 181.0
click at [876, 353] on quentale-workspace at bounding box center [579, 285] width 1158 height 570
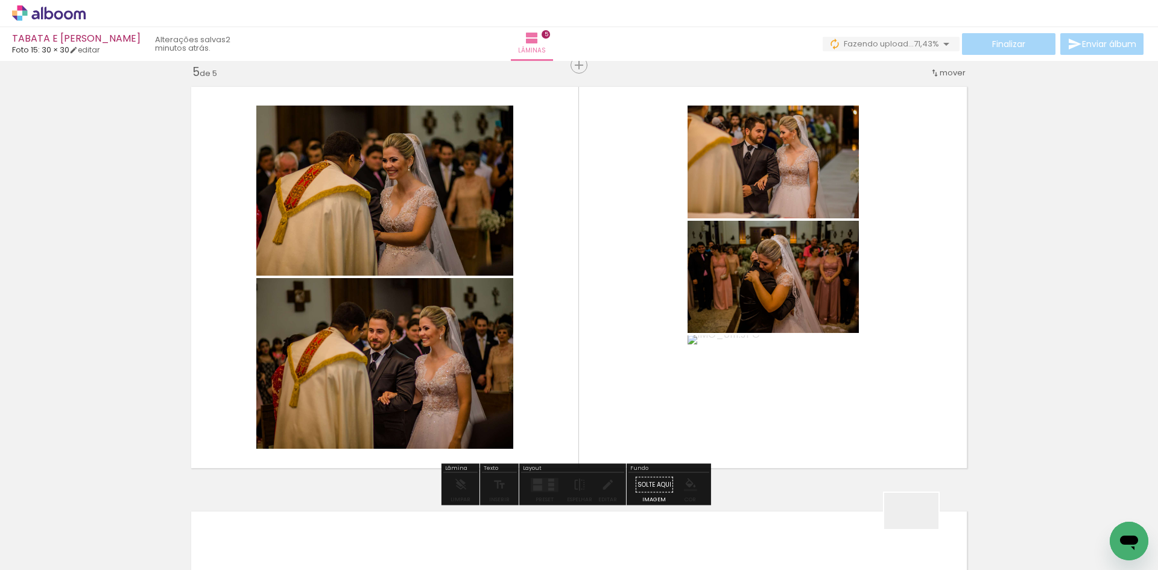
drag, startPoint x: 924, startPoint y: 539, endPoint x: 837, endPoint y: 338, distance: 218.5
click at [837, 338] on quentale-workspace at bounding box center [579, 285] width 1158 height 570
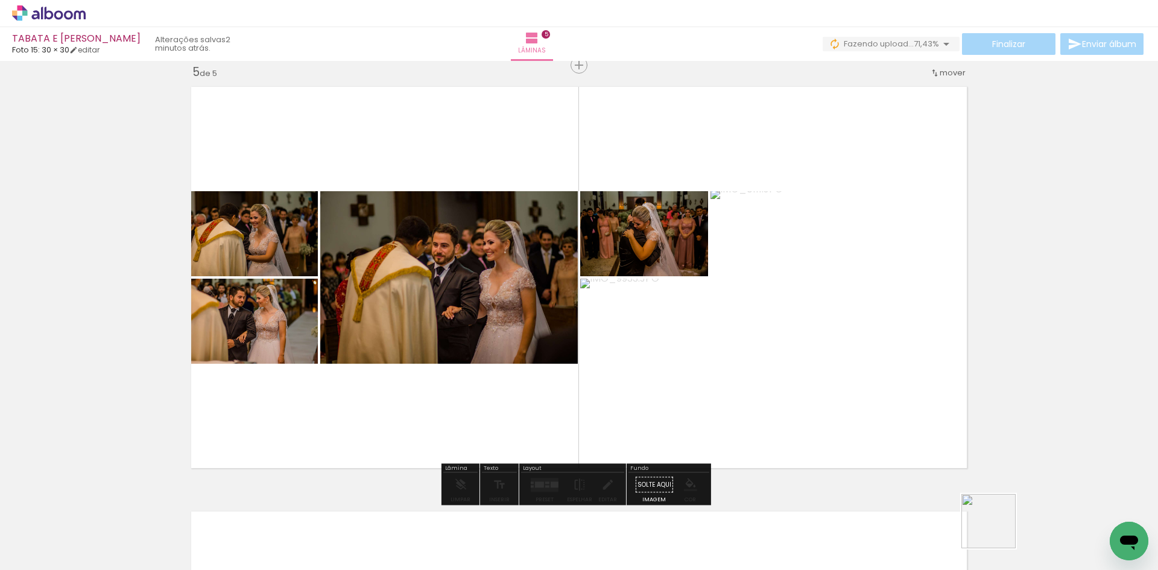
drag, startPoint x: 998, startPoint y: 530, endPoint x: 884, endPoint y: 366, distance: 199.4
click at [884, 366] on quentale-workspace at bounding box center [579, 285] width 1158 height 570
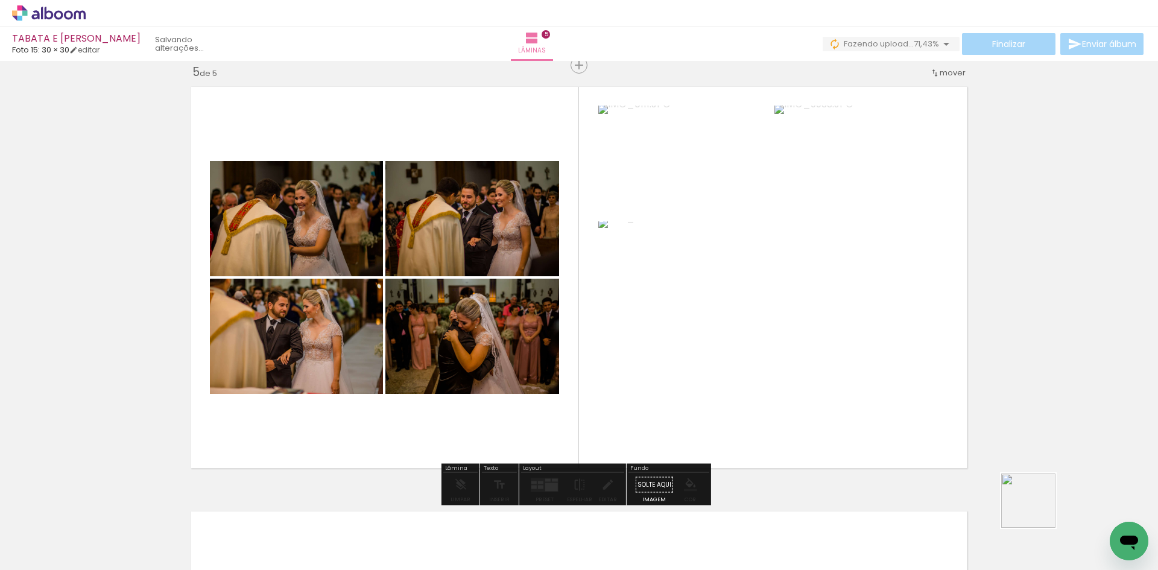
drag, startPoint x: 1060, startPoint y: 535, endPoint x: 1015, endPoint y: 445, distance: 100.9
click at [854, 373] on quentale-workspace at bounding box center [579, 285] width 1158 height 570
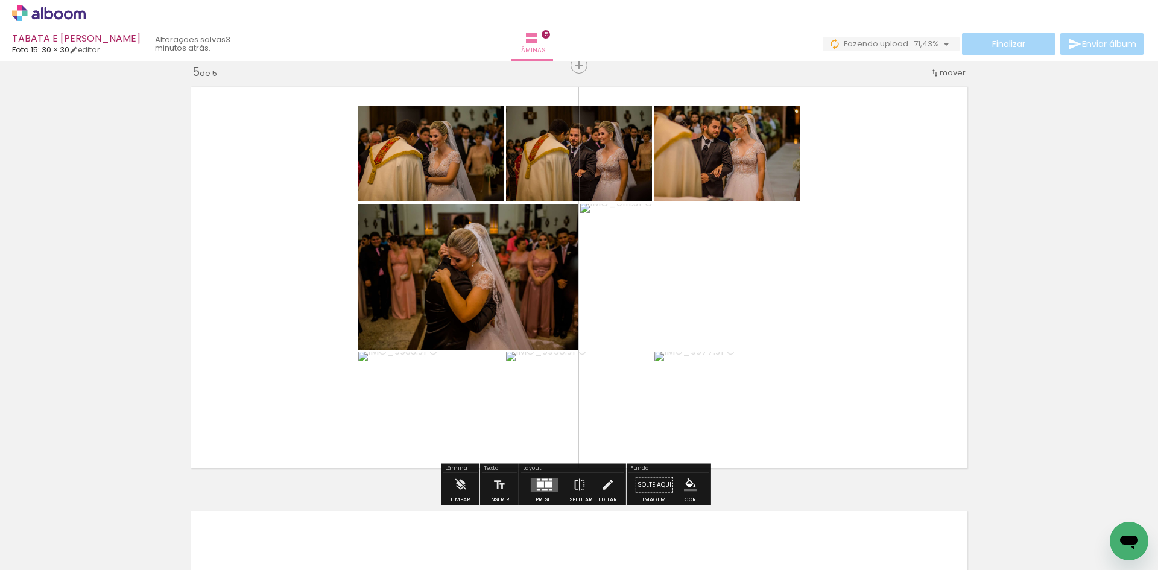
scroll to position [0, 363]
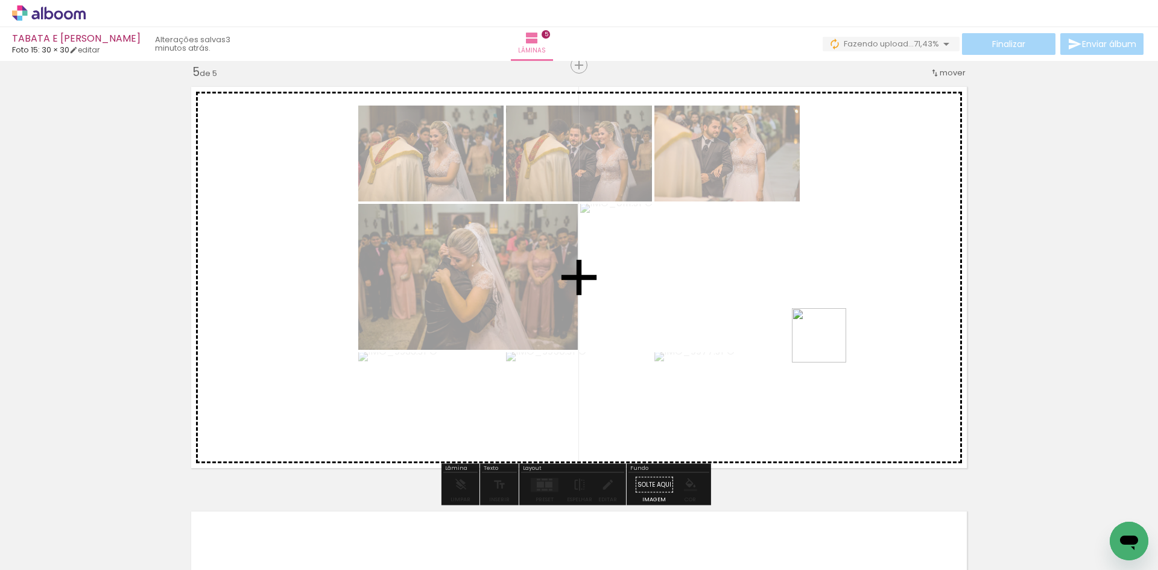
drag, startPoint x: 1101, startPoint y: 527, endPoint x: 769, endPoint y: 305, distance: 399.3
click at [769, 305] on quentale-workspace at bounding box center [579, 285] width 1158 height 570
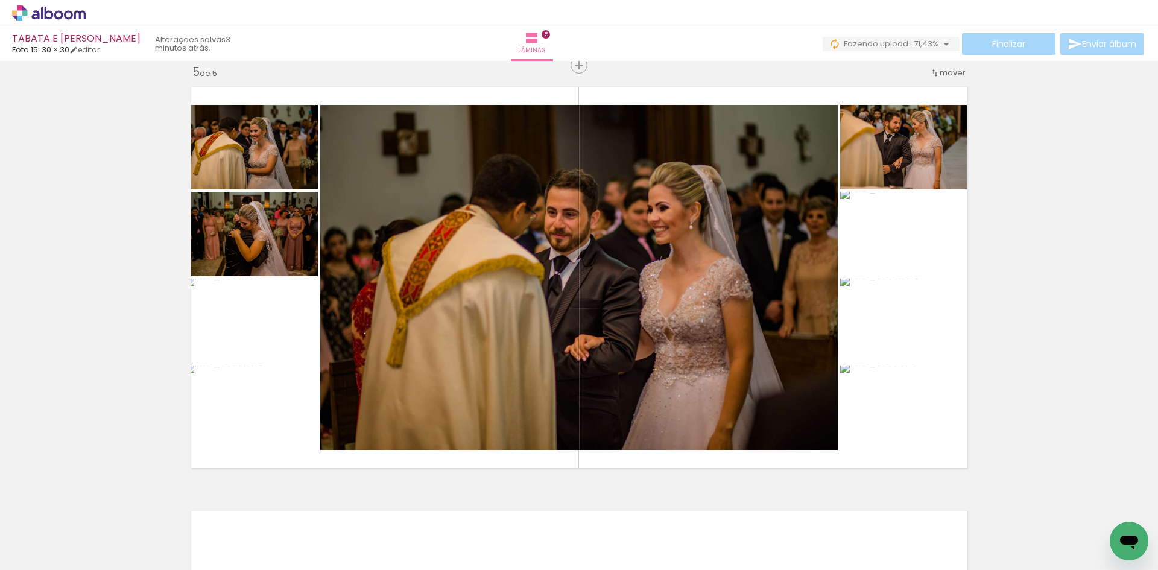
scroll to position [0, 0]
click at [65, 533] on iron-icon at bounding box center [62, 534] width 10 height 10
click at [0, 0] on slot "Não utilizadas" at bounding box center [0, 0] width 0 height 0
type input "Não utilizadas"
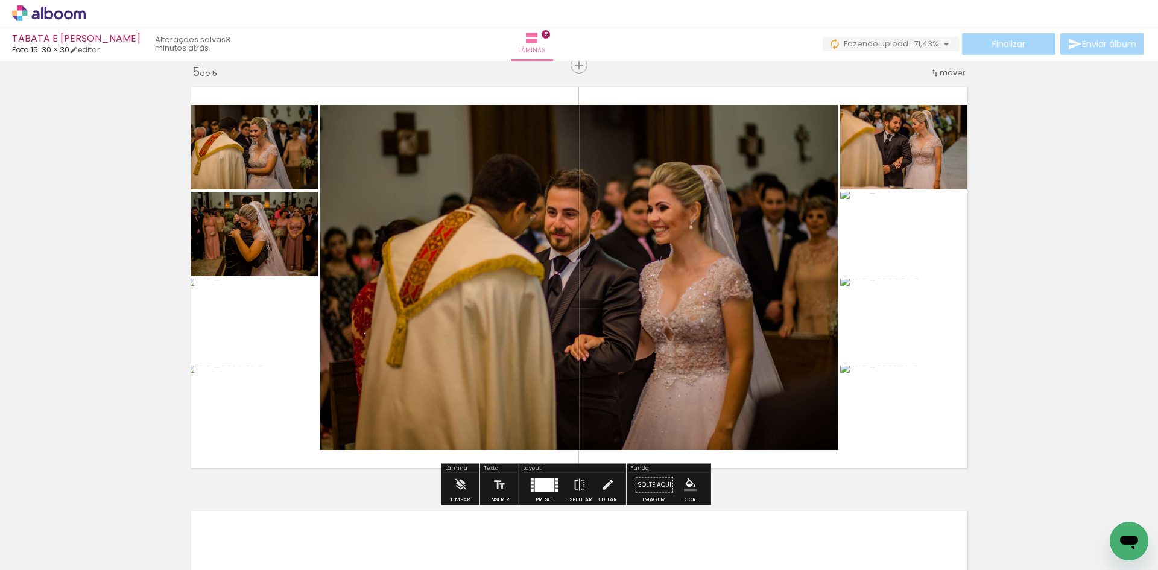
click at [535, 481] on div at bounding box center [544, 485] width 19 height 14
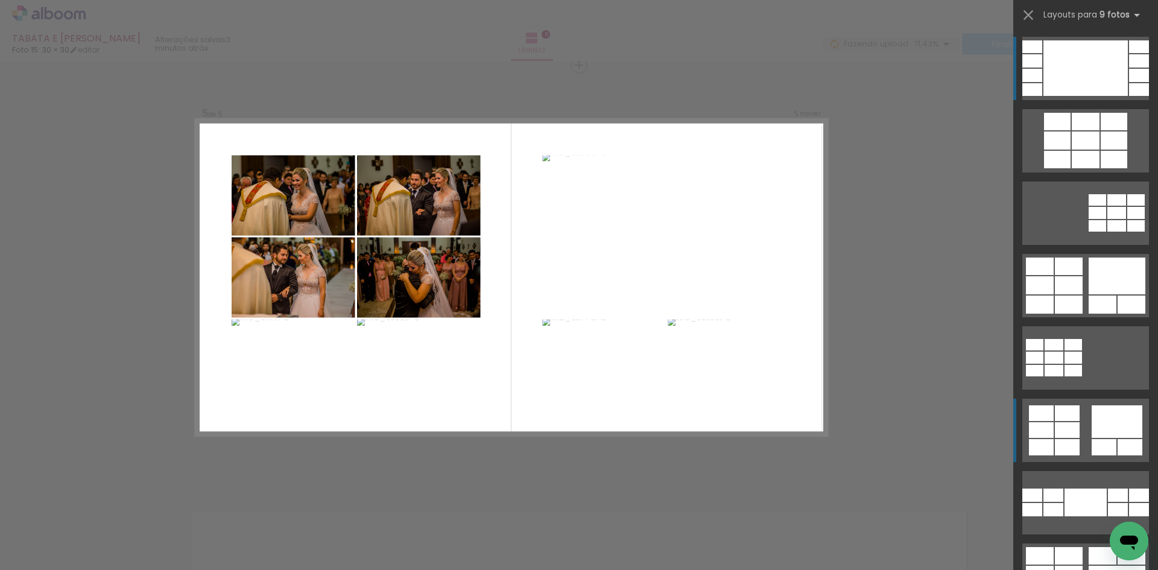
click at [1088, 168] on div at bounding box center [1086, 159] width 28 height 17
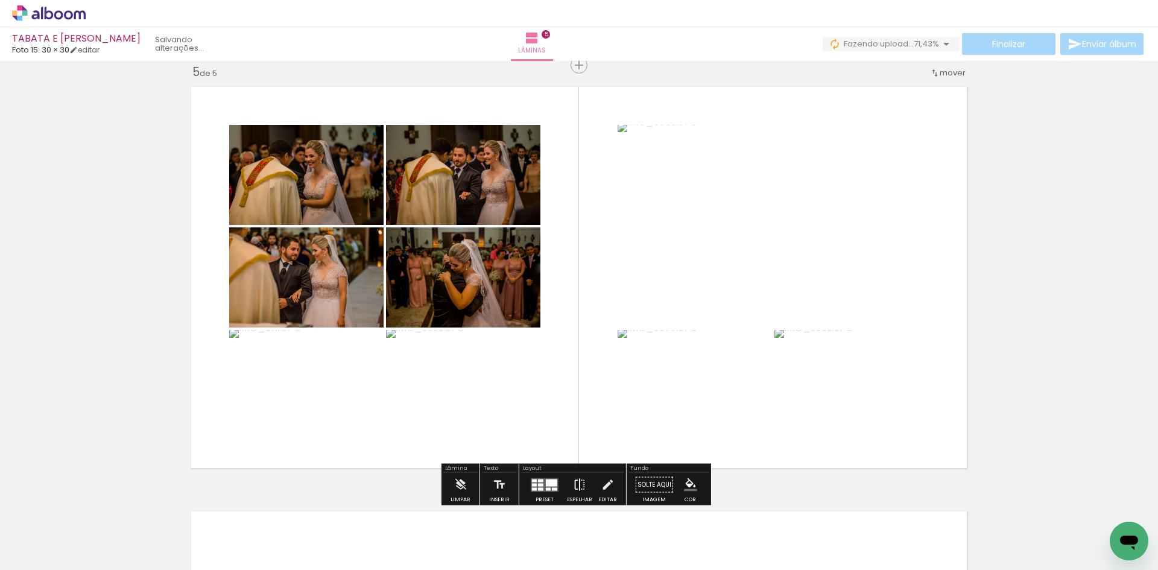
click at [577, 485] on iron-icon at bounding box center [579, 485] width 13 height 24
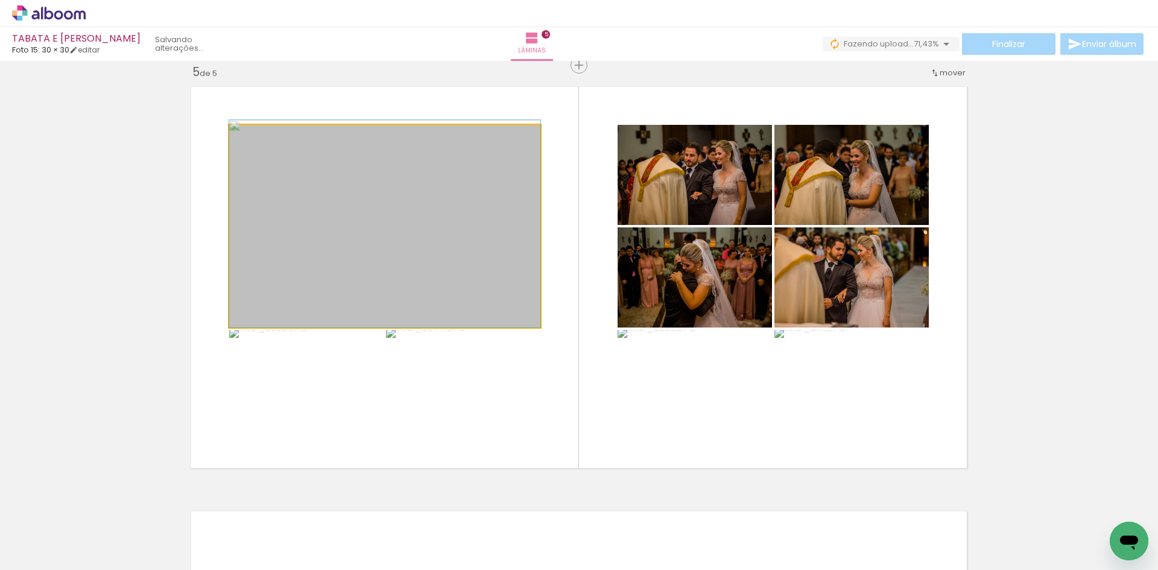
drag, startPoint x: 436, startPoint y: 256, endPoint x: 426, endPoint y: 251, distance: 11.1
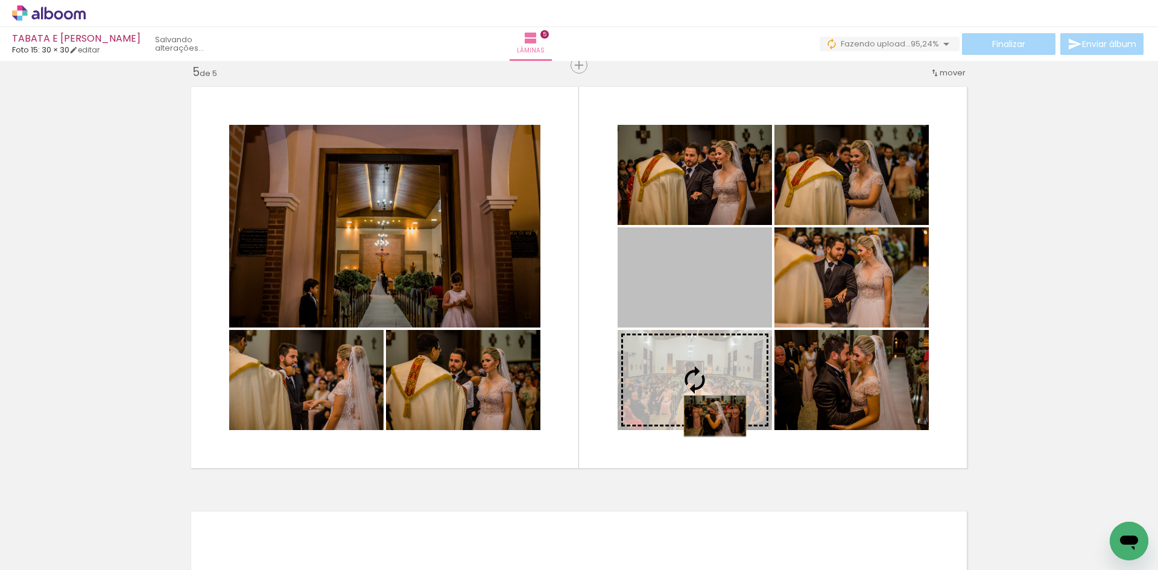
drag, startPoint x: 727, startPoint y: 294, endPoint x: 711, endPoint y: 416, distance: 122.3
click at [0, 0] on slot at bounding box center [0, 0] width 0 height 0
